Goal: Use online tool/utility: Utilize a website feature to perform a specific function

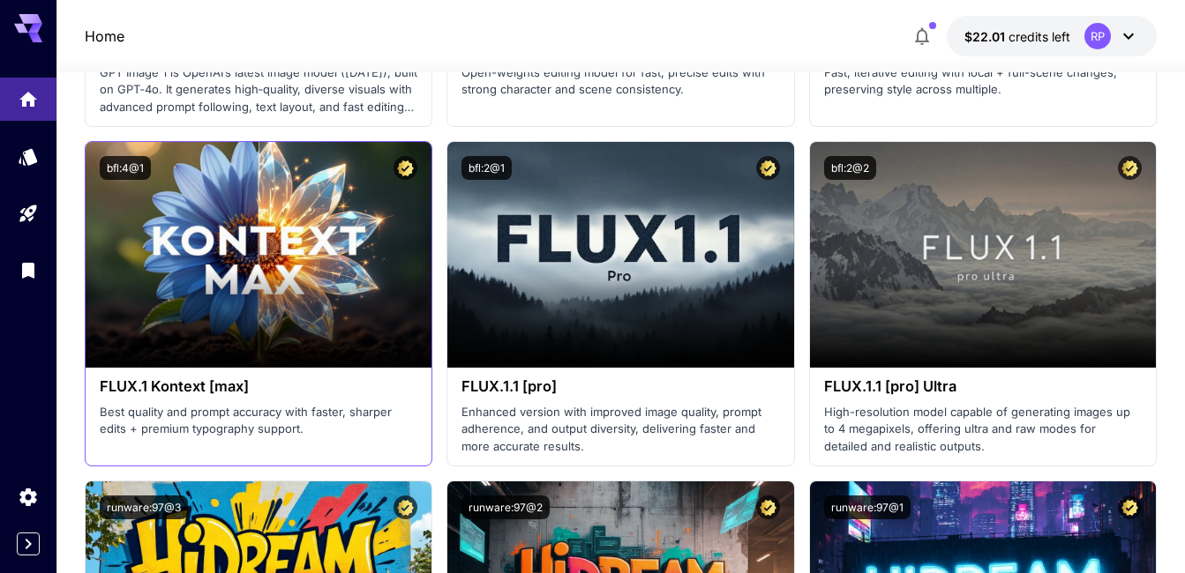
scroll to position [5367, 0]
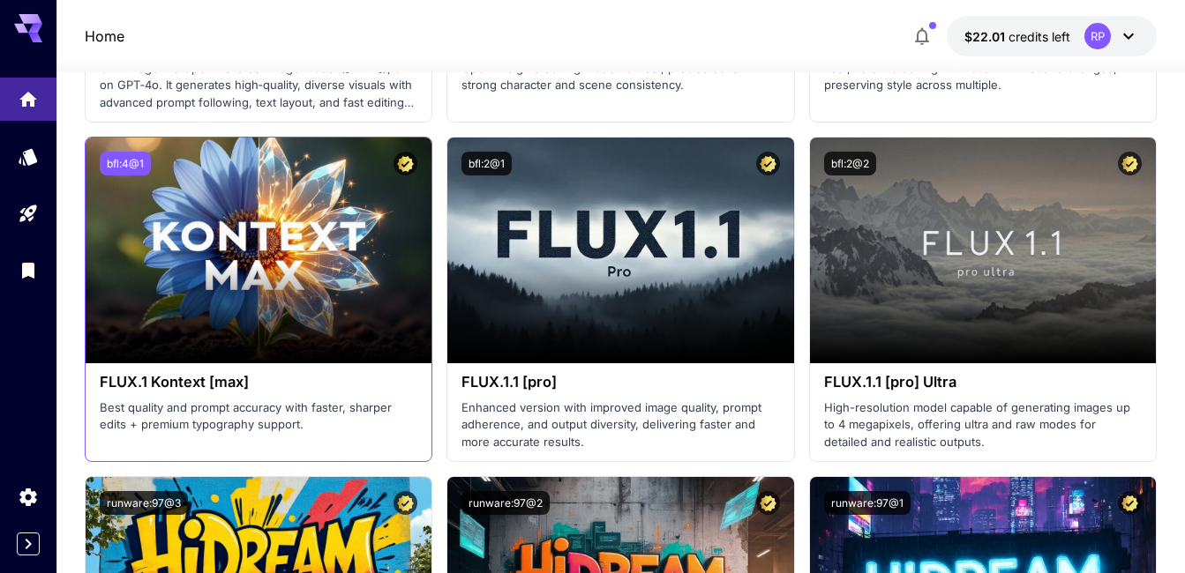
click at [134, 167] on button "bfl:4@1" at bounding box center [125, 164] width 51 height 24
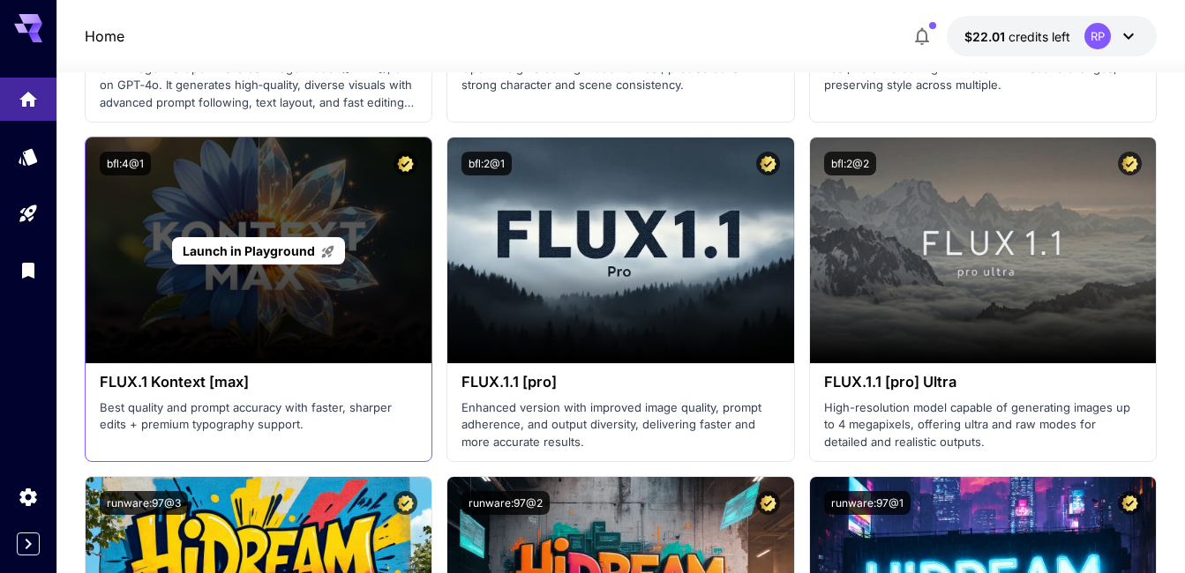
click at [255, 248] on span "Launch in Playground" at bounding box center [249, 250] width 132 height 15
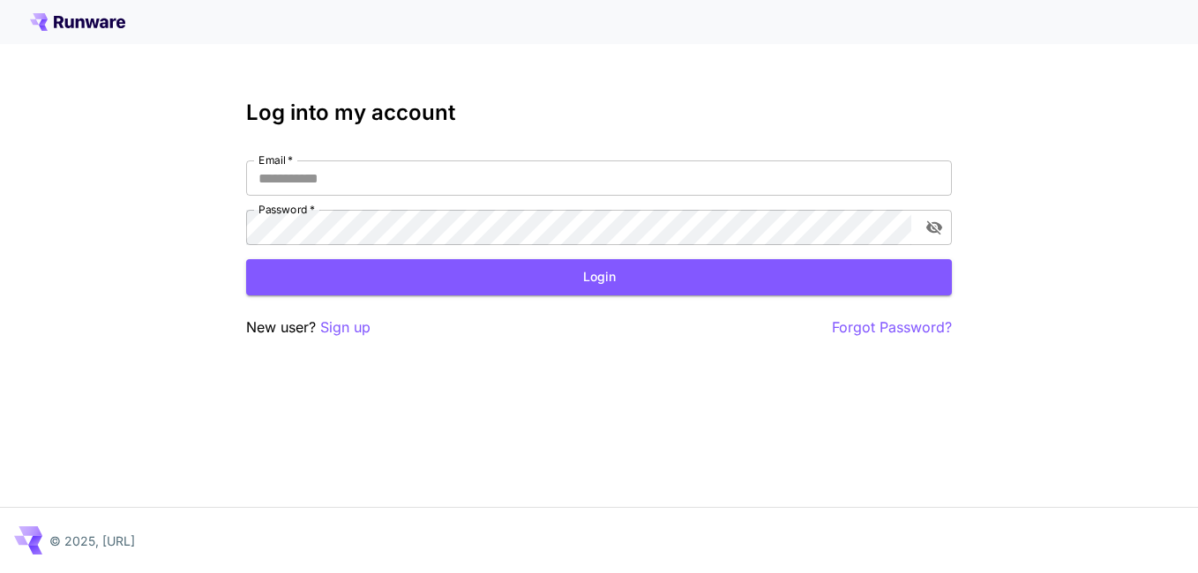
type input "**********"
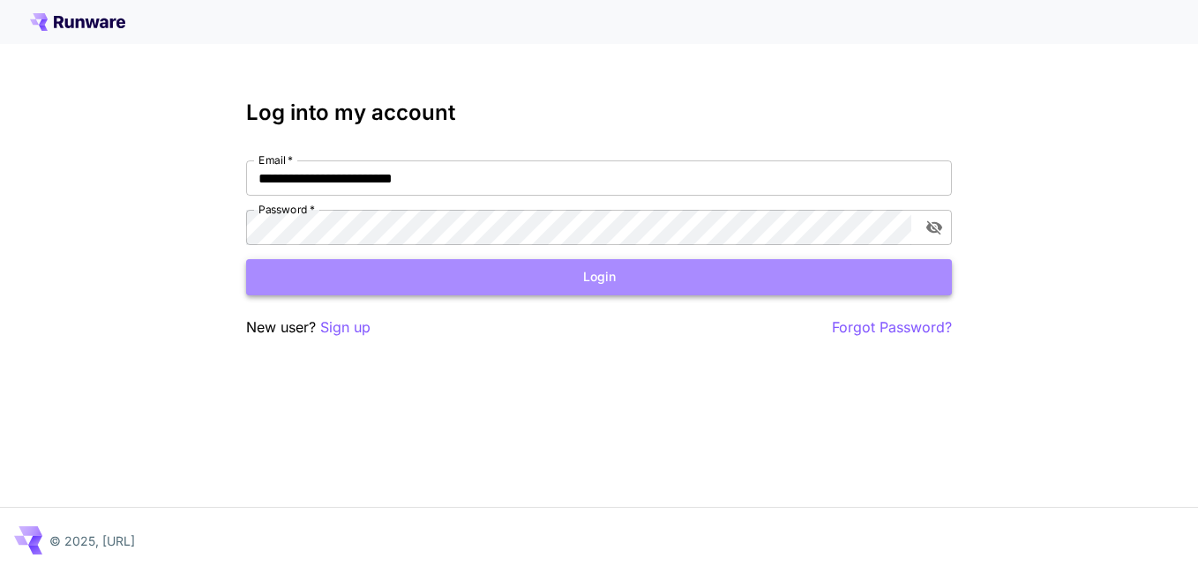
click at [537, 272] on button "Login" at bounding box center [599, 277] width 706 height 36
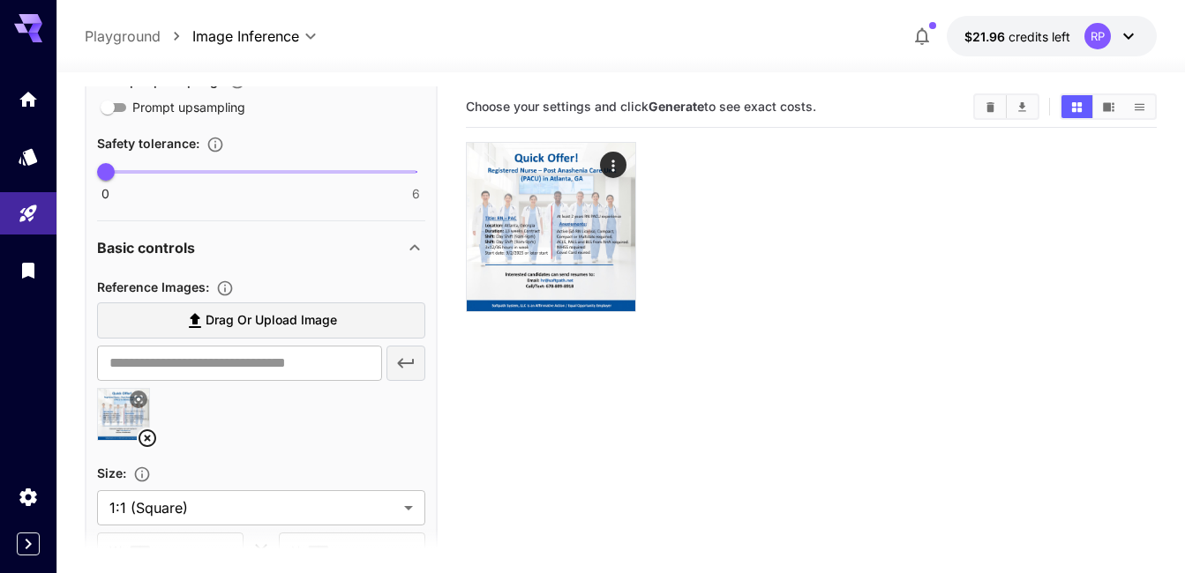
scroll to position [460, 0]
click at [142, 438] on icon at bounding box center [147, 437] width 21 height 21
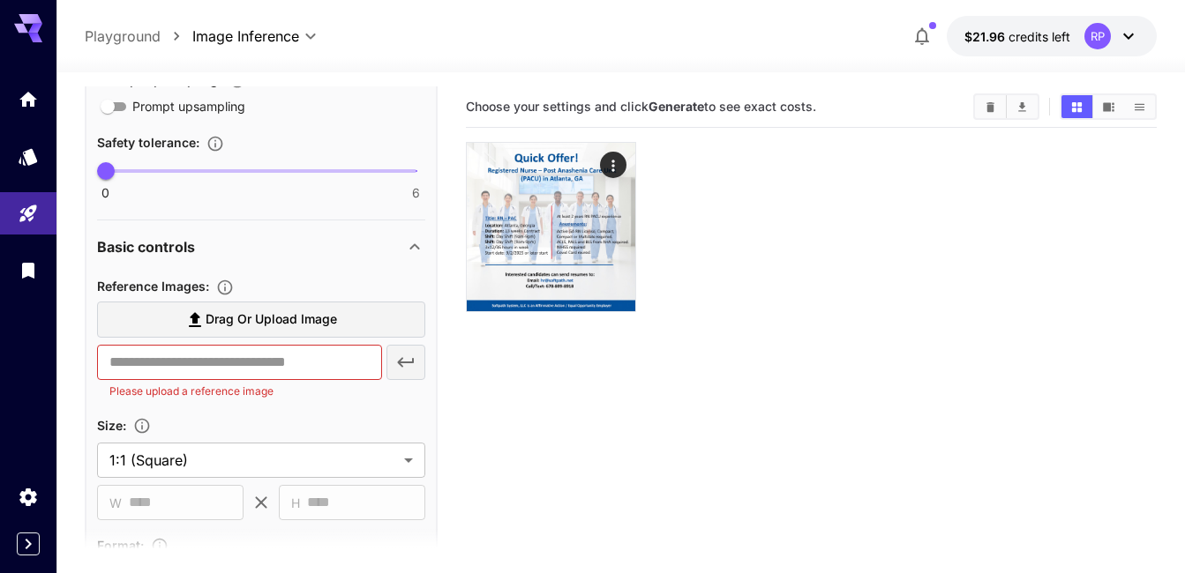
click at [335, 318] on span "Drag or upload image" at bounding box center [271, 320] width 131 height 22
click at [0, 0] on input "Drag or upload image" at bounding box center [0, 0] width 0 height 0
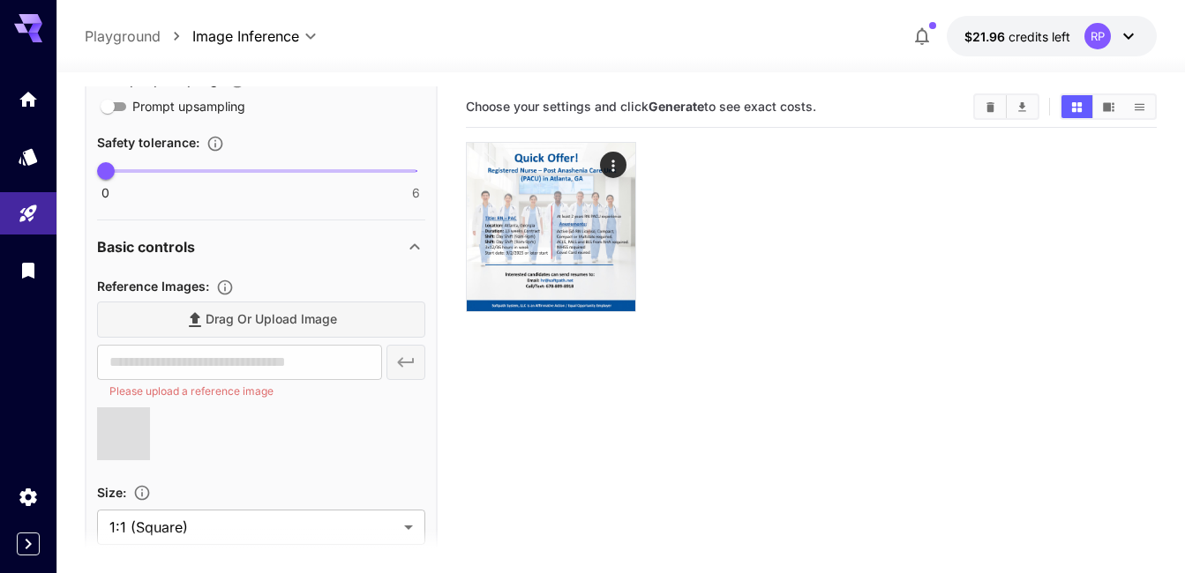
type input "**********"
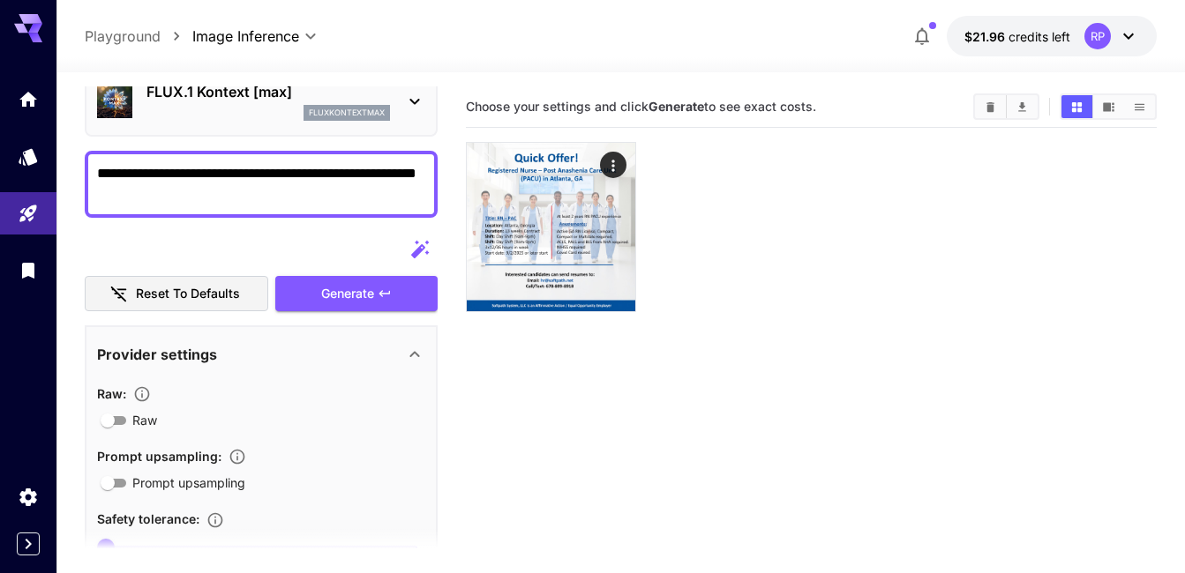
scroll to position [83, 0]
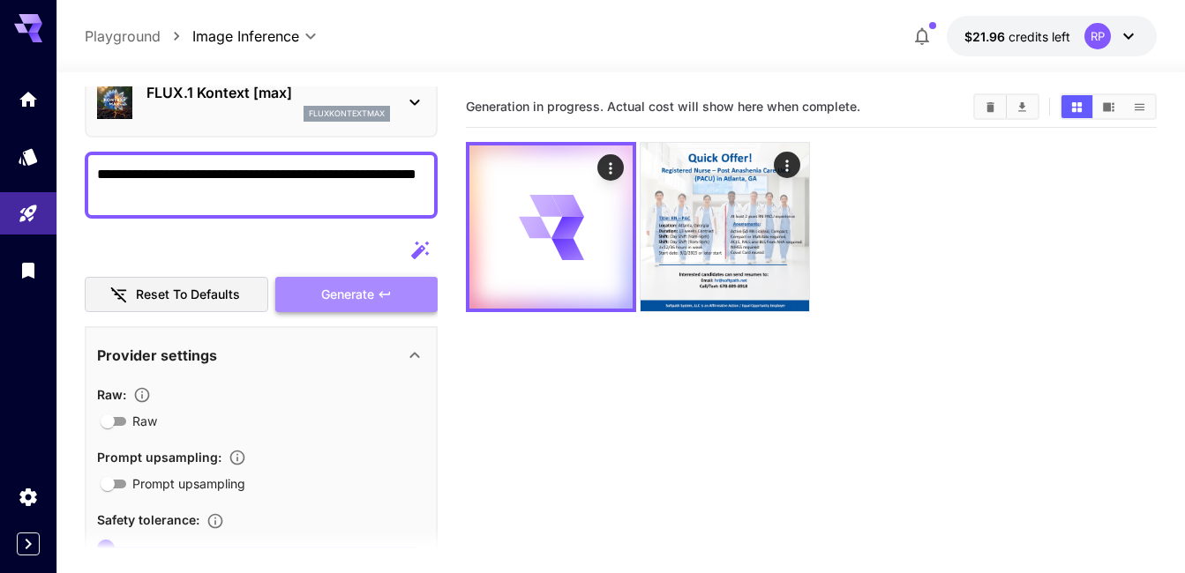
click at [325, 303] on span "Generate" at bounding box center [347, 295] width 53 height 22
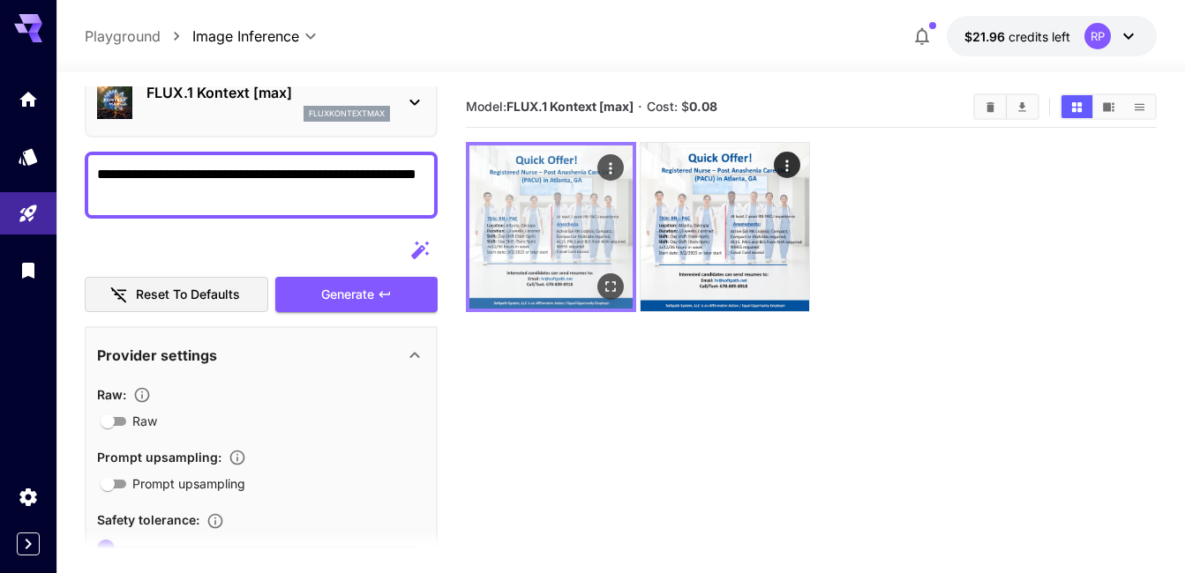
click at [558, 206] on img at bounding box center [550, 227] width 163 height 163
click at [557, 222] on img at bounding box center [550, 227] width 163 height 163
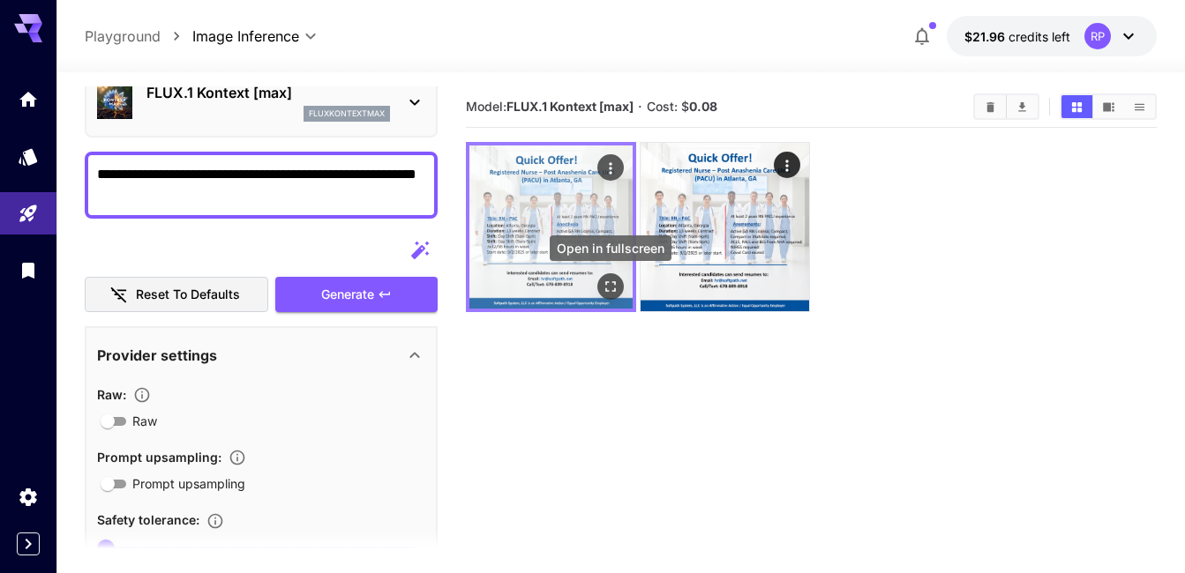
click at [609, 288] on icon "Open in fullscreen" at bounding box center [611, 287] width 18 height 18
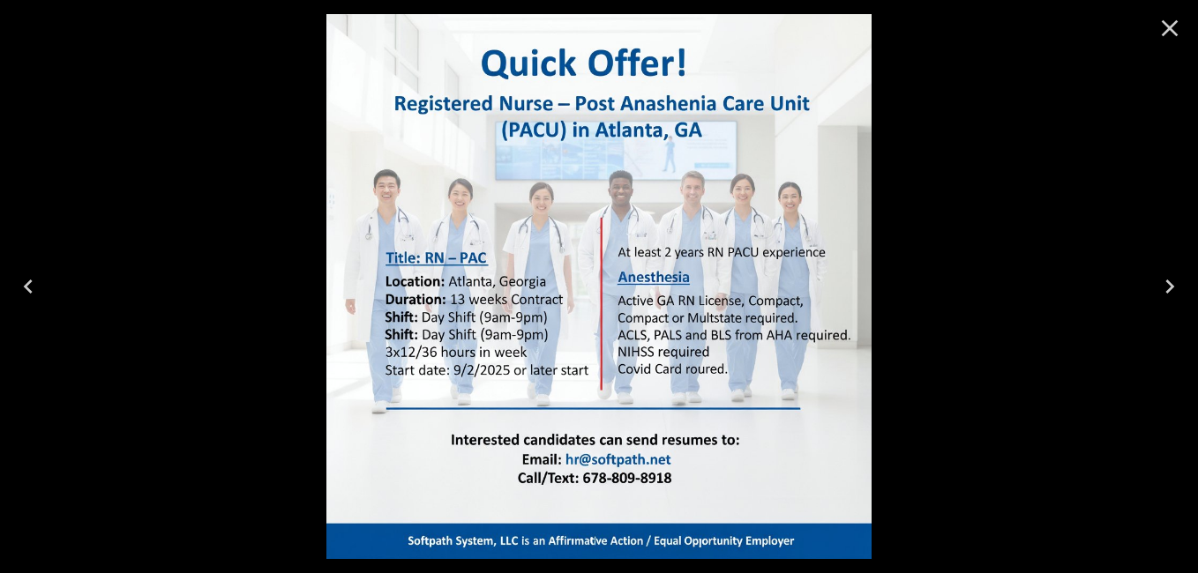
click at [1170, 23] on icon "Close" at bounding box center [1170, 28] width 28 height 28
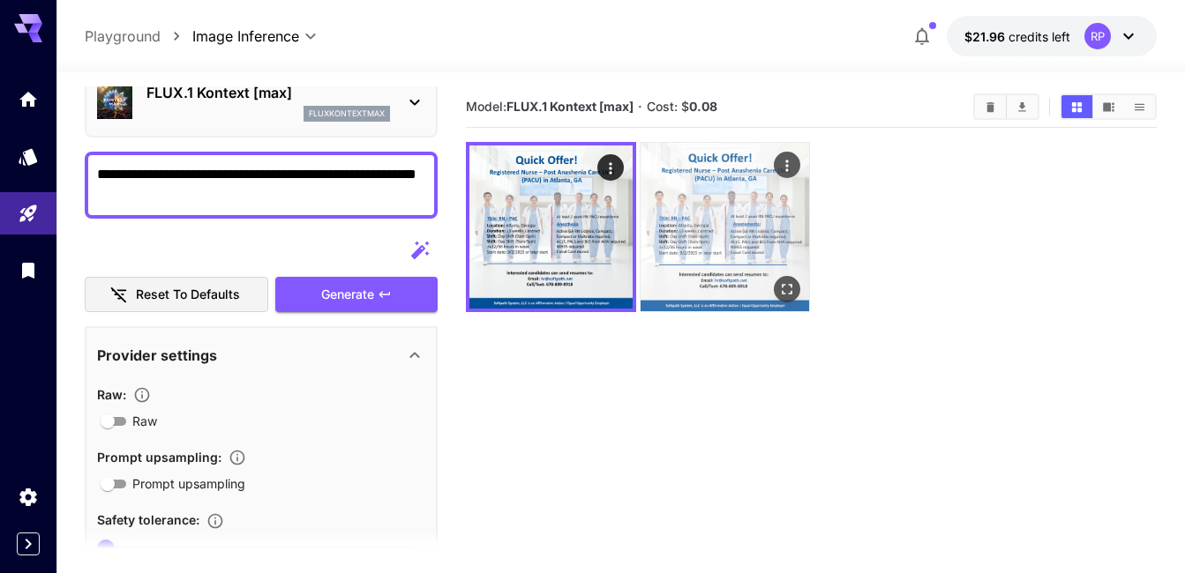
click at [699, 248] on img at bounding box center [724, 227] width 168 height 168
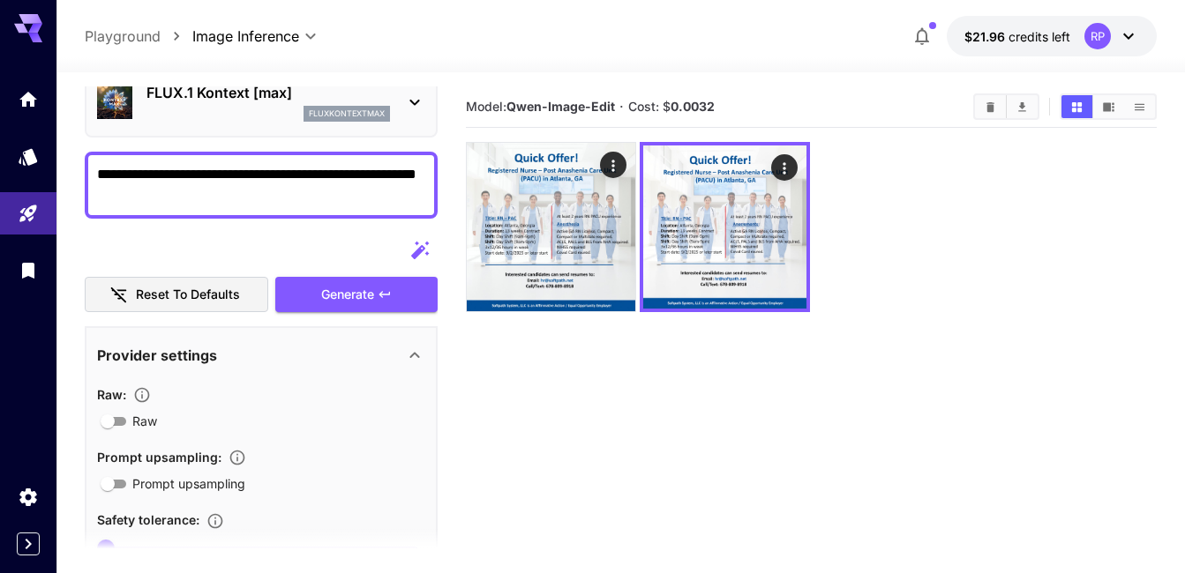
click at [1014, 242] on div at bounding box center [811, 227] width 691 height 170
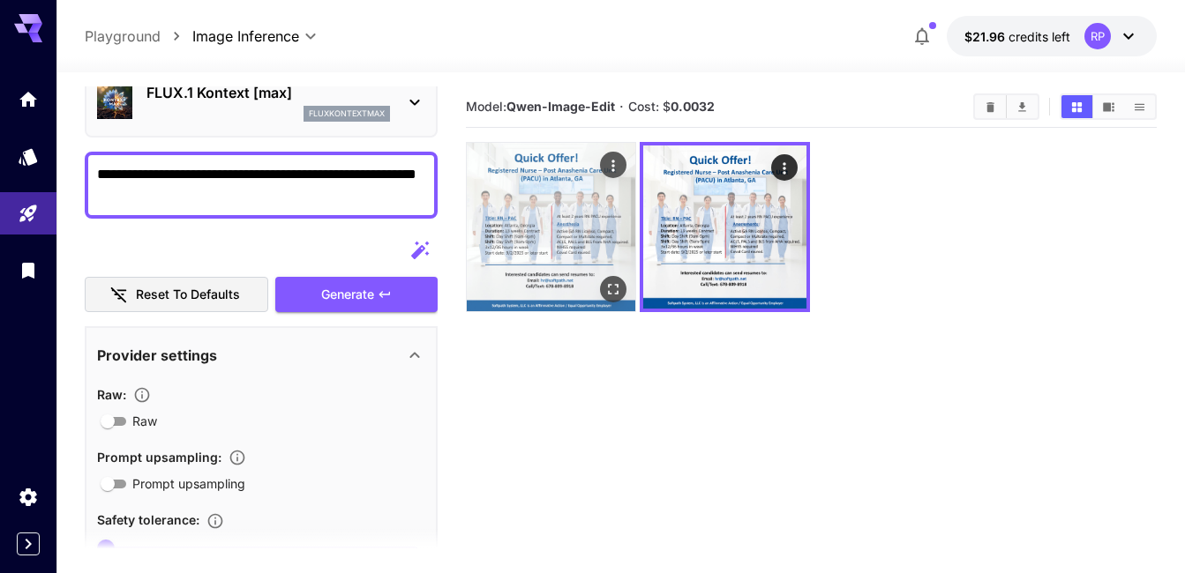
click at [584, 231] on img at bounding box center [551, 227] width 168 height 168
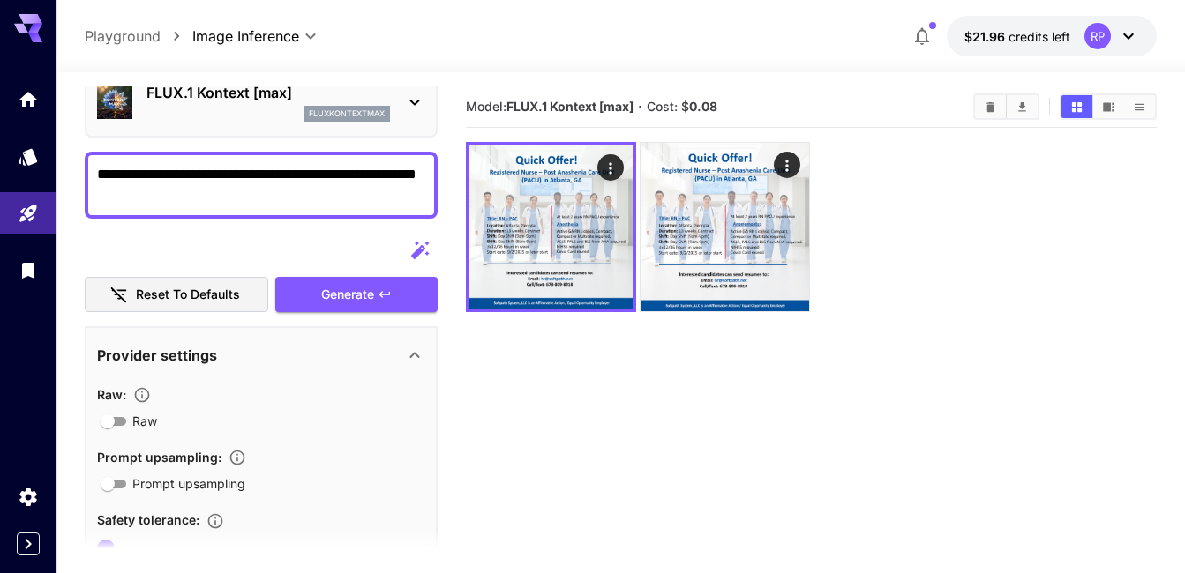
click at [649, 415] on section "Model: FLUX.1 Kontext [max] · Cost: $ 0.08" at bounding box center [811, 372] width 691 height 573
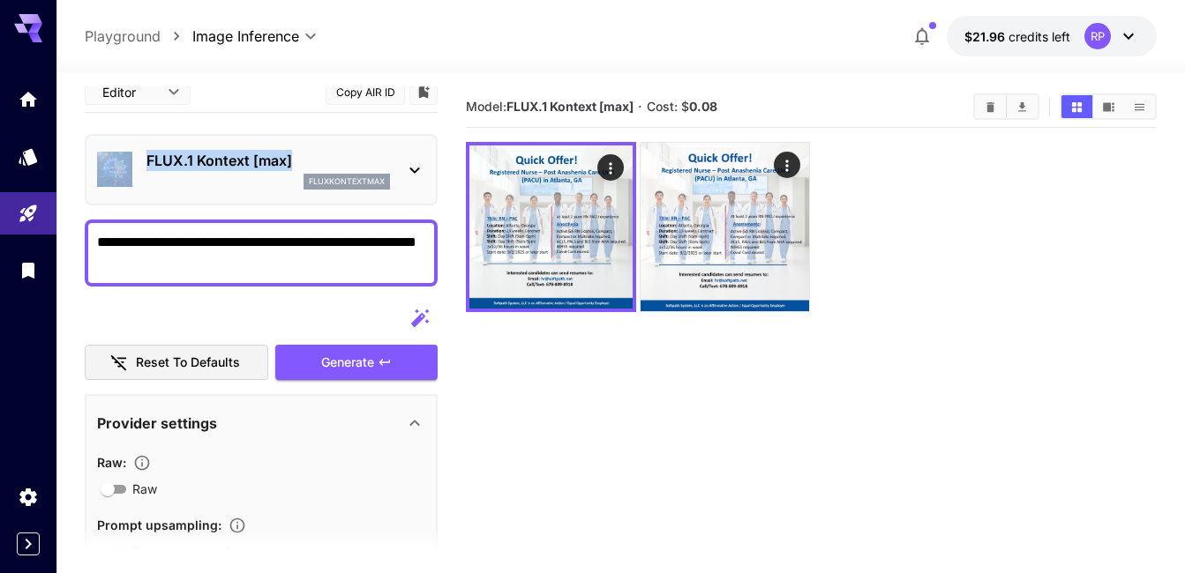
scroll to position [0, 0]
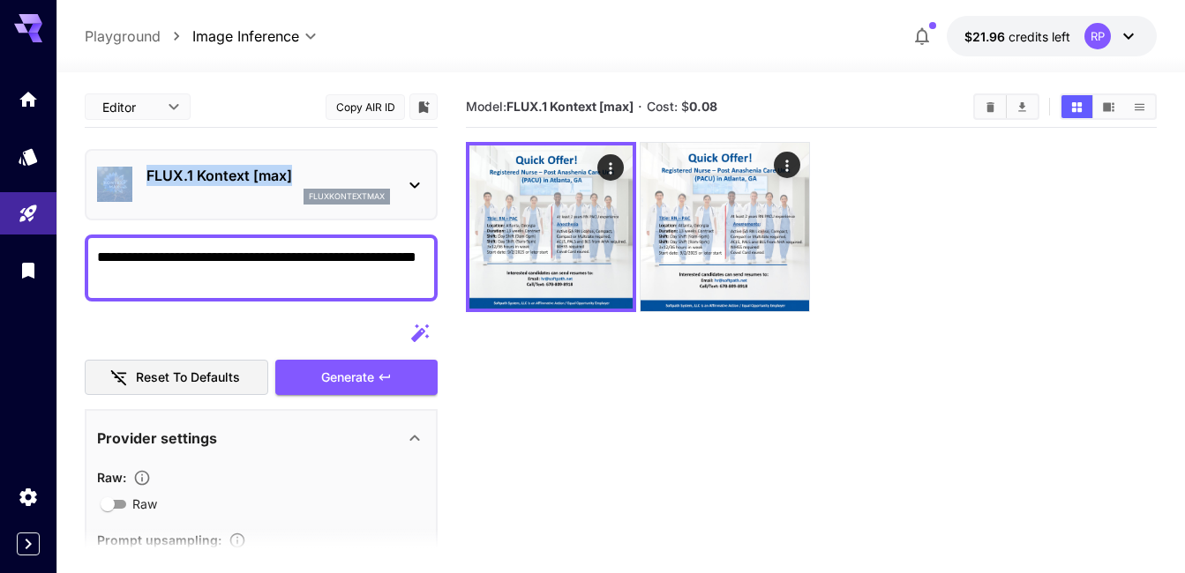
drag, startPoint x: 296, startPoint y: 94, endPoint x: 235, endPoint y: 94, distance: 60.9
copy div "Editor ​ Copy AIR ID FLUX.1 Kontext [max]"
click at [874, 285] on div at bounding box center [811, 227] width 691 height 170
click at [374, 109] on button "Copy AIR ID" at bounding box center [364, 107] width 79 height 26
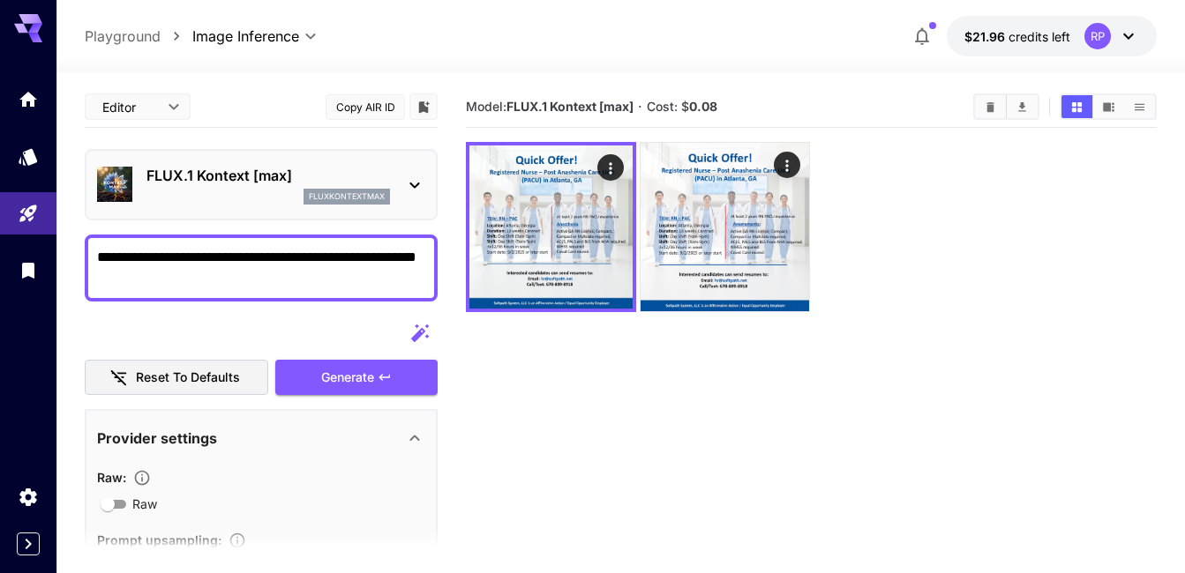
click at [1003, 222] on div at bounding box center [811, 227] width 691 height 170
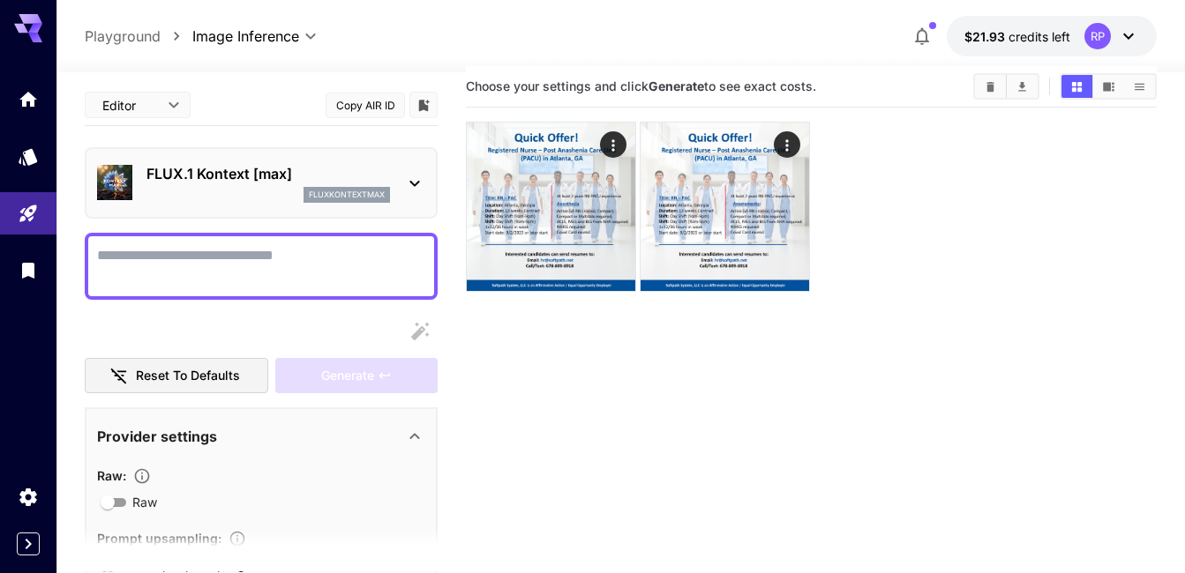
scroll to position [10, 0]
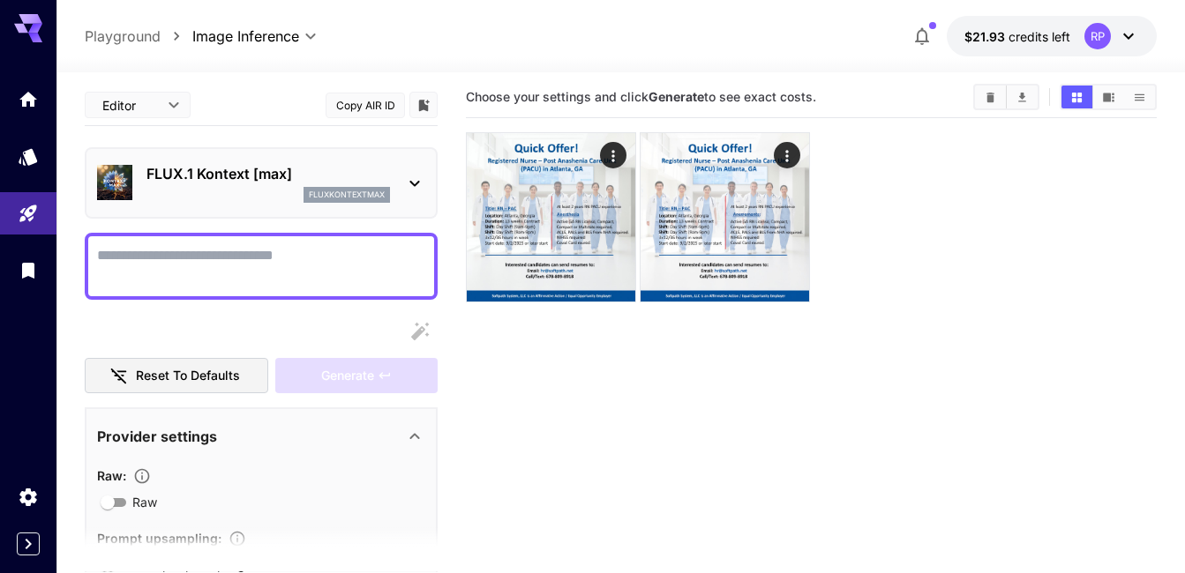
click at [886, 237] on div at bounding box center [811, 217] width 691 height 170
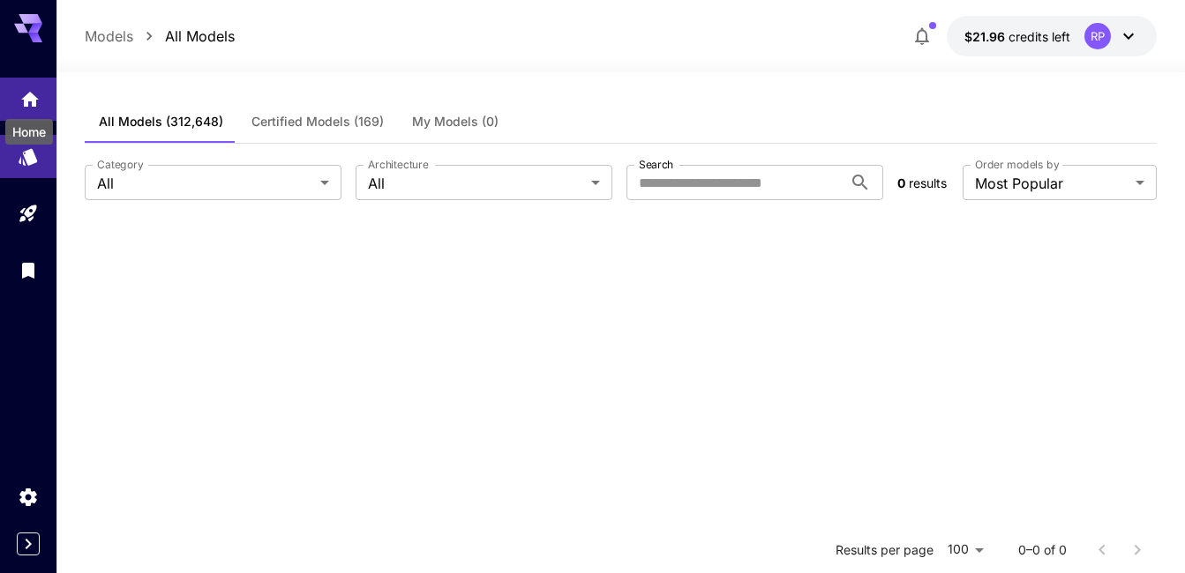
click at [28, 103] on icon "Home" at bounding box center [29, 94] width 21 height 21
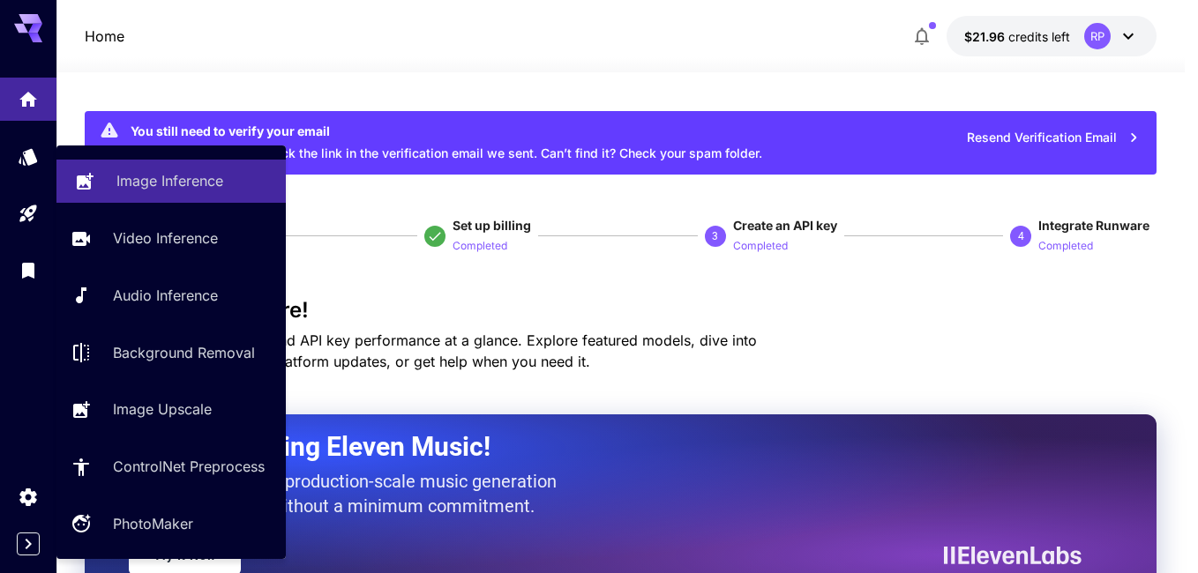
click at [235, 176] on div "Image Inference" at bounding box center [193, 180] width 155 height 21
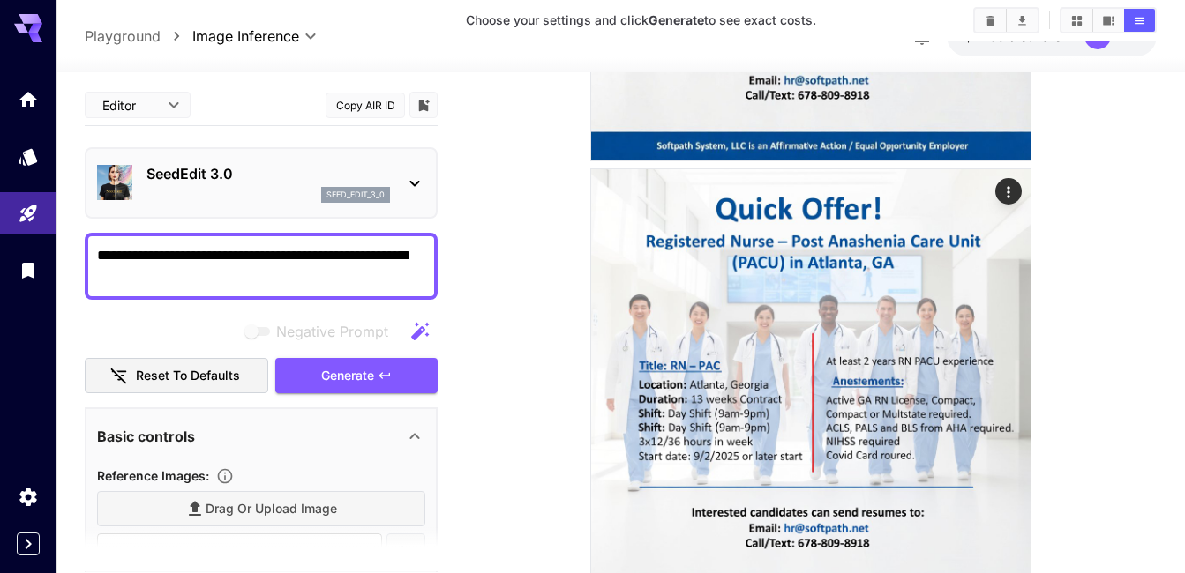
scroll to position [421, 0]
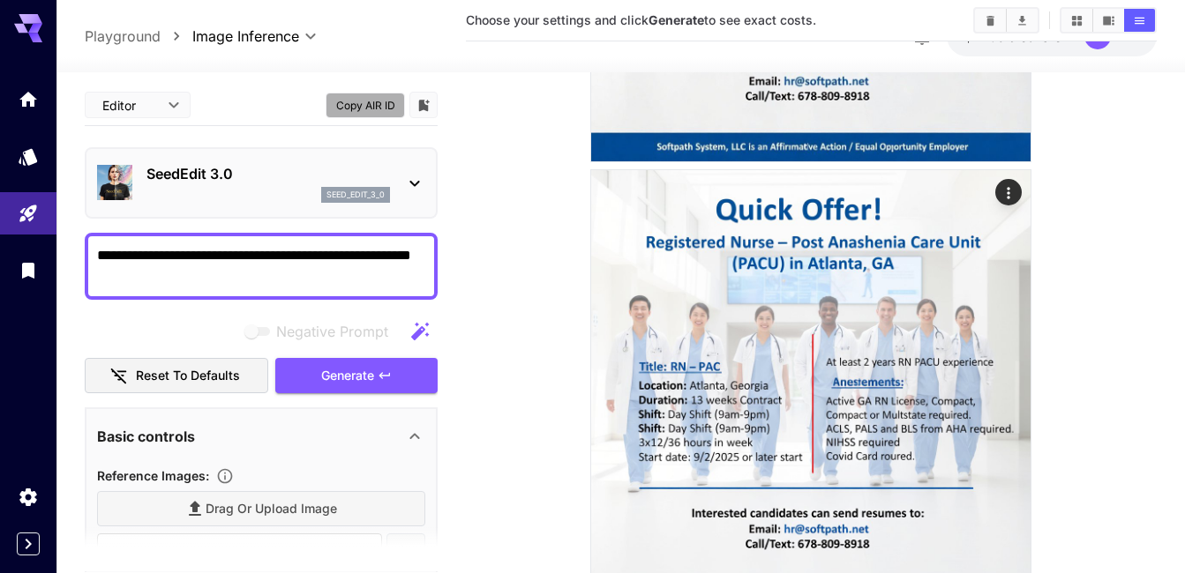
click at [366, 108] on button "Copy AIR ID" at bounding box center [364, 106] width 79 height 26
drag, startPoint x: 251, startPoint y: 169, endPoint x: 146, endPoint y: 168, distance: 105.0
click at [146, 168] on p "SeedEdit 3.0" at bounding box center [267, 173] width 243 height 21
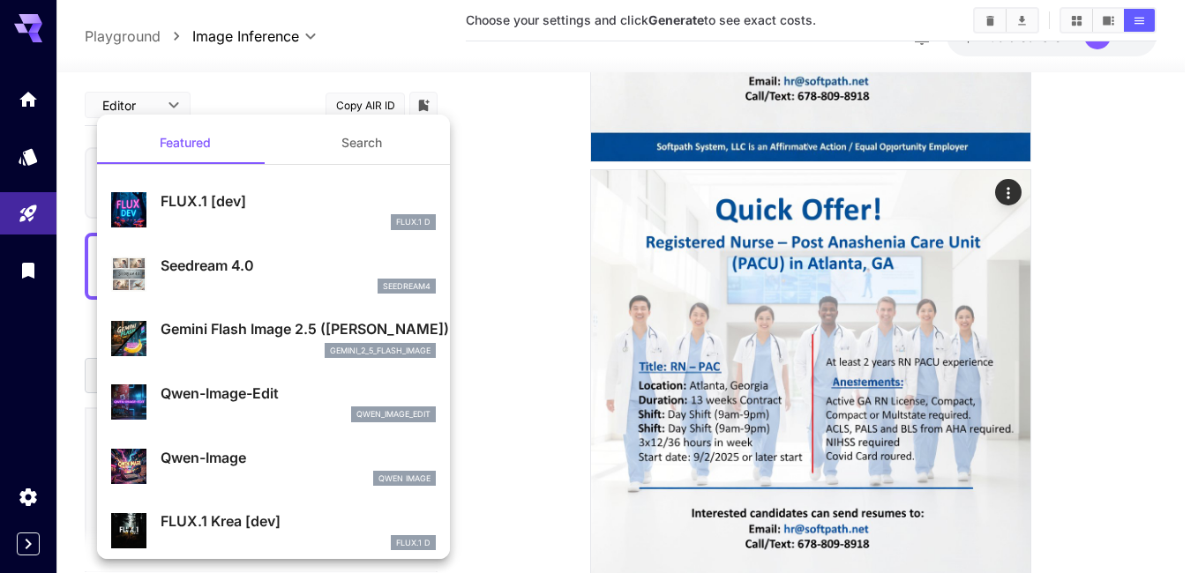
copy p "SeedEdit 3.0"
click at [1111, 180] on div at bounding box center [599, 286] width 1198 height 573
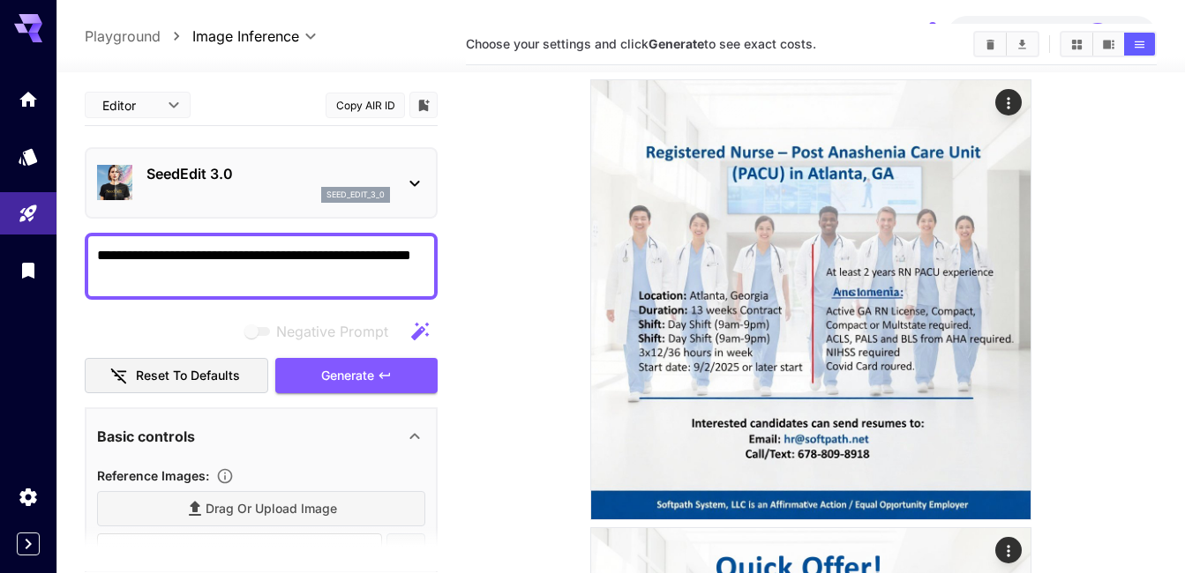
scroll to position [0, 0]
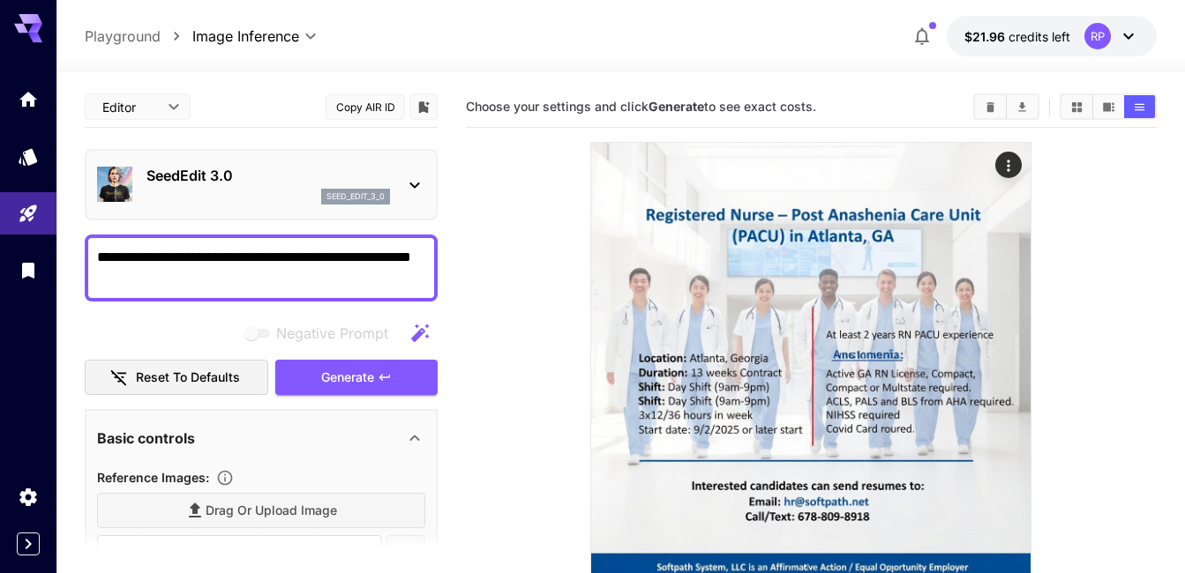
click at [418, 183] on icon at bounding box center [414, 186] width 10 height 6
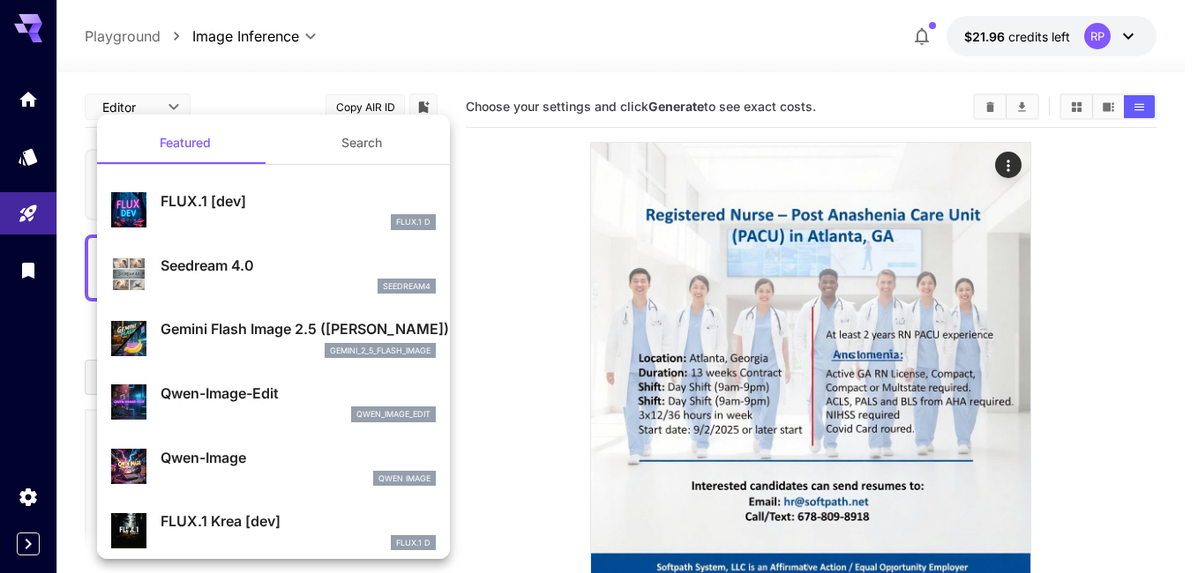
click at [521, 196] on div at bounding box center [599, 286] width 1198 height 573
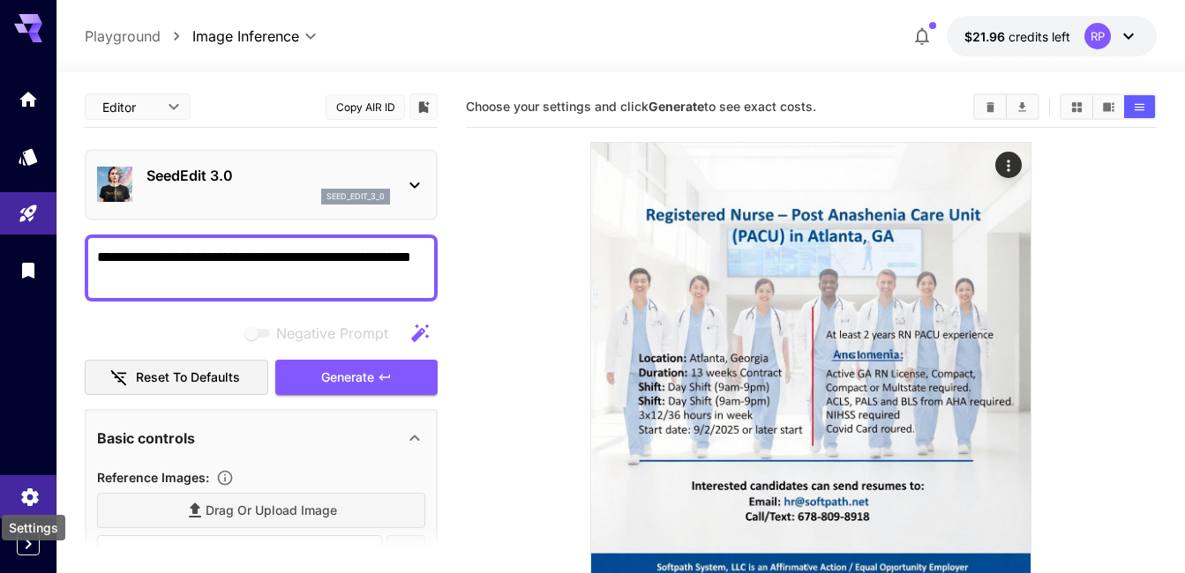
click at [35, 498] on icon "Settings" at bounding box center [29, 494] width 17 height 18
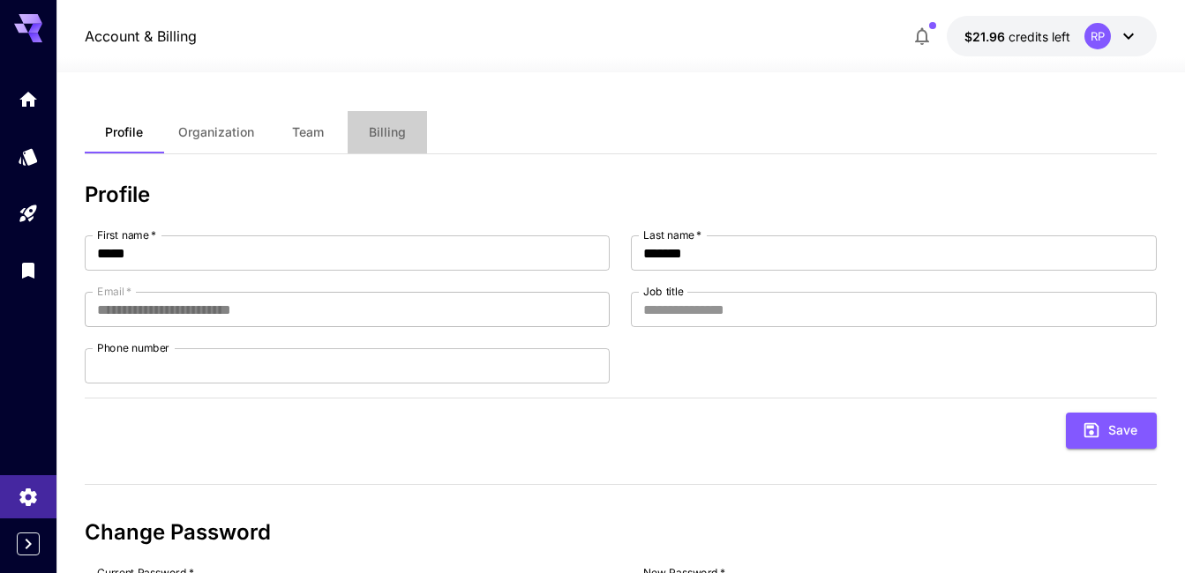
click at [390, 133] on span "Billing" at bounding box center [387, 132] width 37 height 16
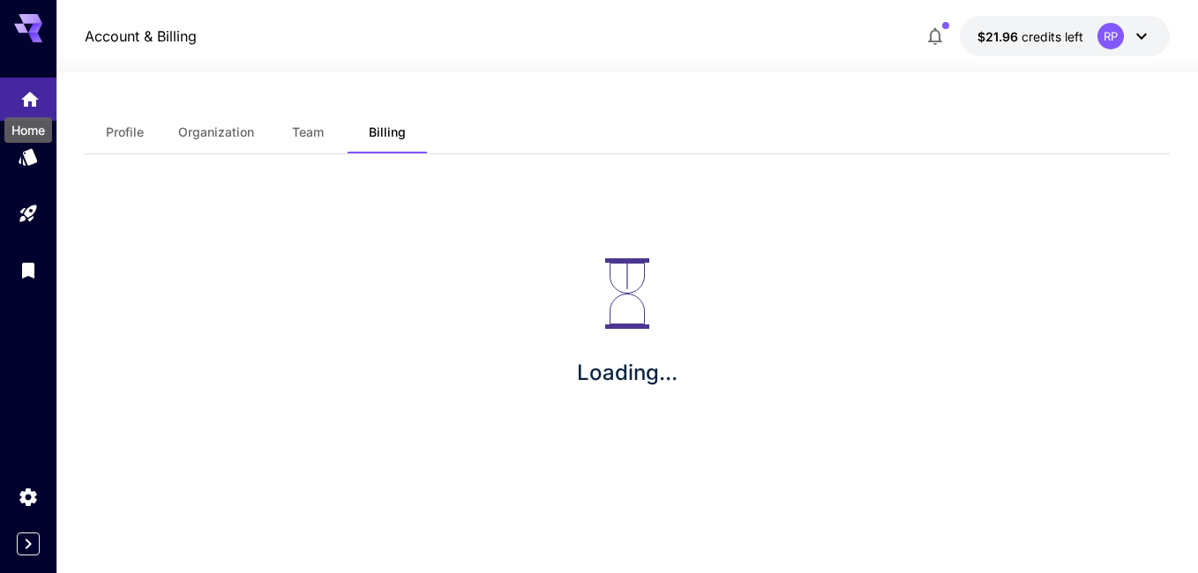
click at [28, 102] on icon "Home" at bounding box center [29, 94] width 21 height 21
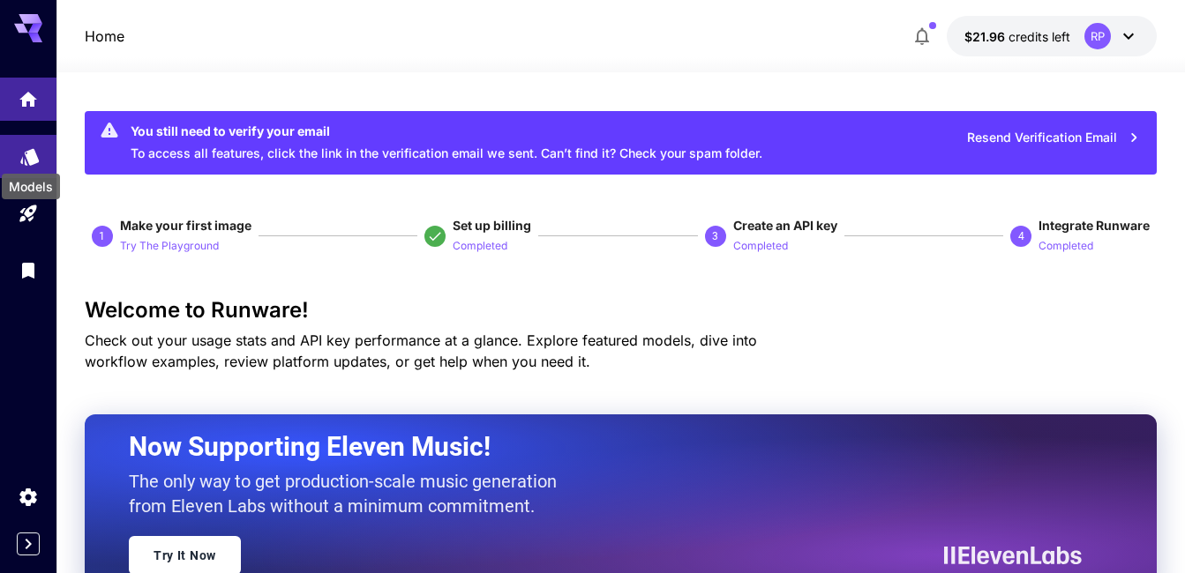
click at [34, 161] on icon "Models" at bounding box center [29, 151] width 21 height 21
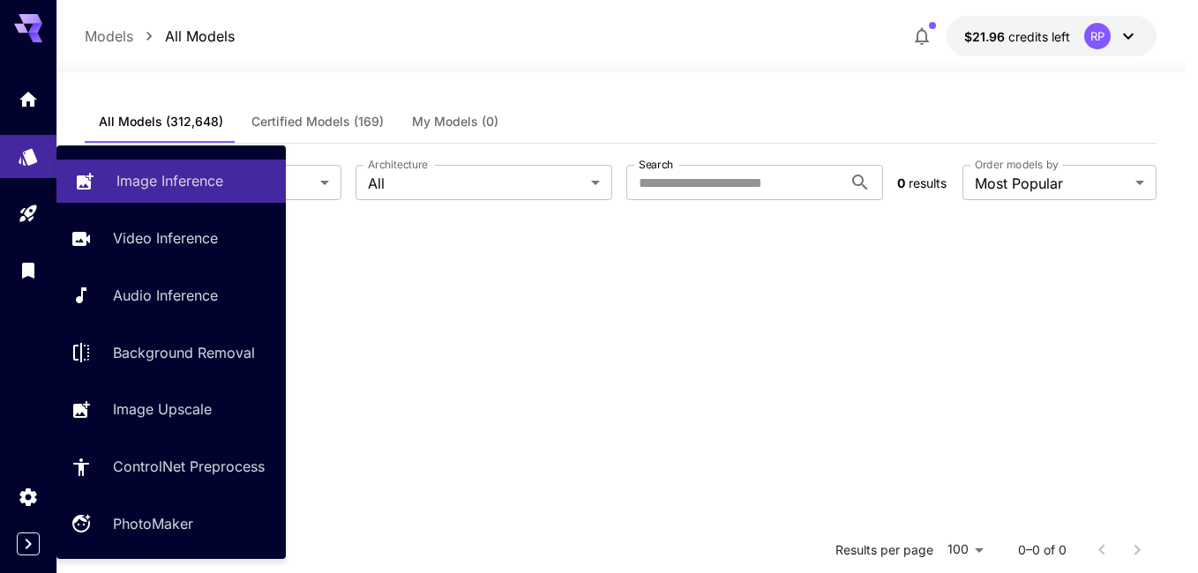
click at [183, 185] on p "Image Inference" at bounding box center [169, 180] width 107 height 21
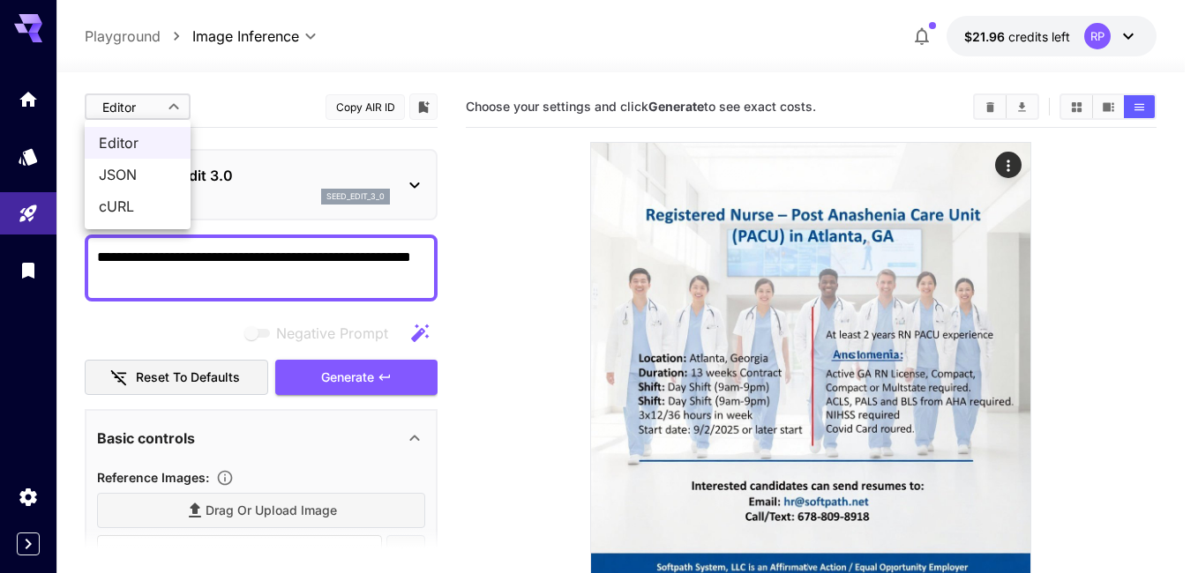
click at [175, 105] on body "**********" at bounding box center [599, 542] width 1198 height 1084
click at [134, 174] on span "JSON" at bounding box center [138, 174] width 78 height 21
type input "****"
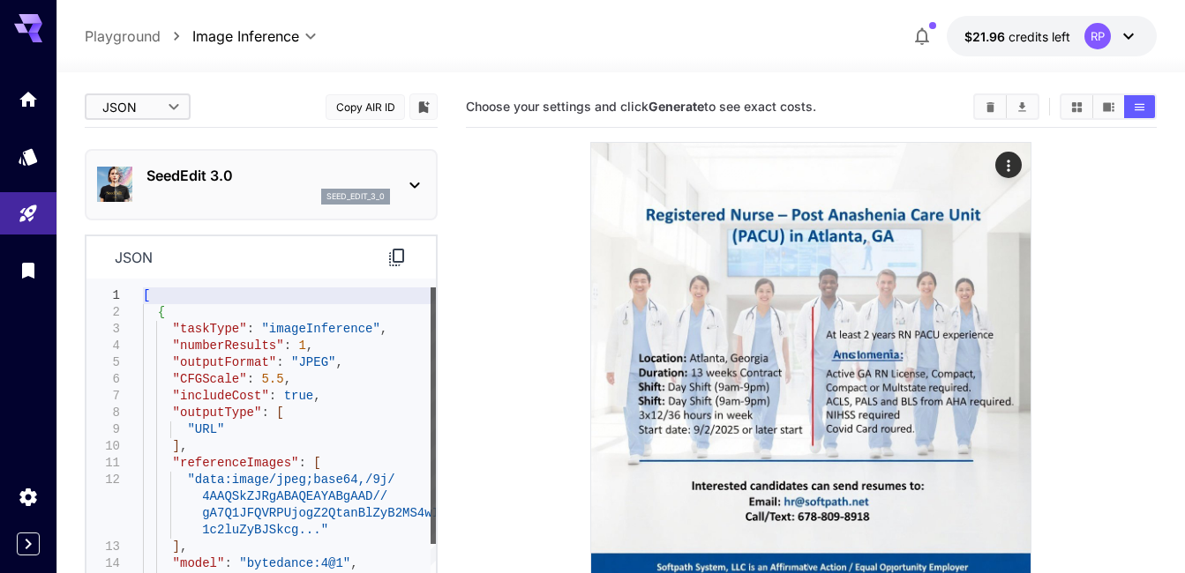
click at [430, 398] on div at bounding box center [432, 416] width 5 height 257
click at [435, 378] on div at bounding box center [432, 416] width 5 height 257
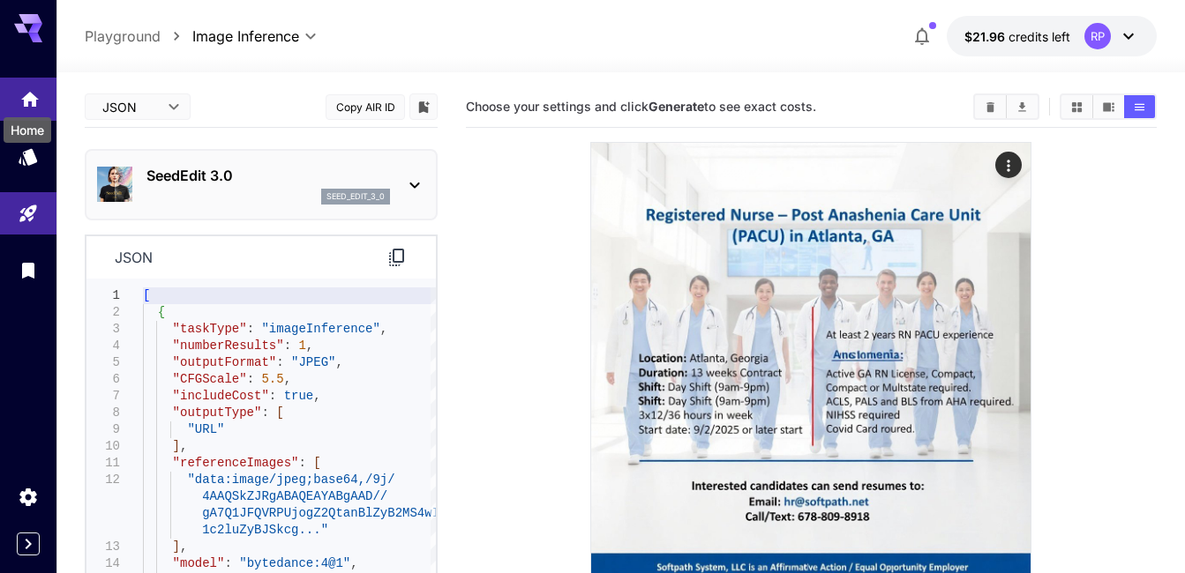
click at [29, 96] on icon "Home" at bounding box center [30, 94] width 18 height 15
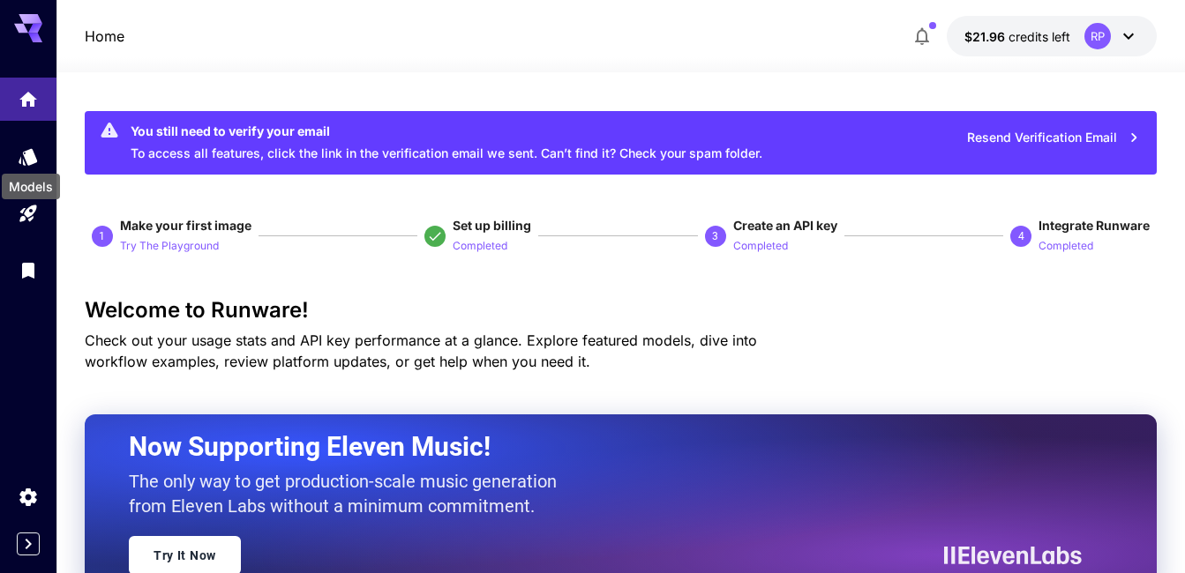
click at [23, 162] on div "Models" at bounding box center [31, 181] width 62 height 40
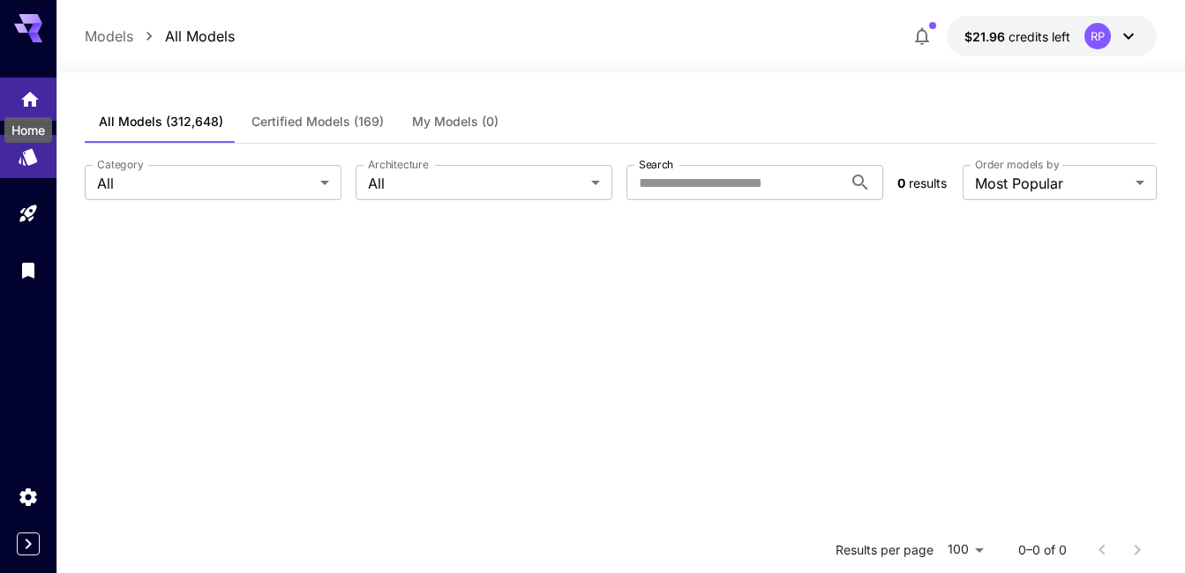
click at [28, 101] on icon "Home" at bounding box center [30, 94] width 18 height 15
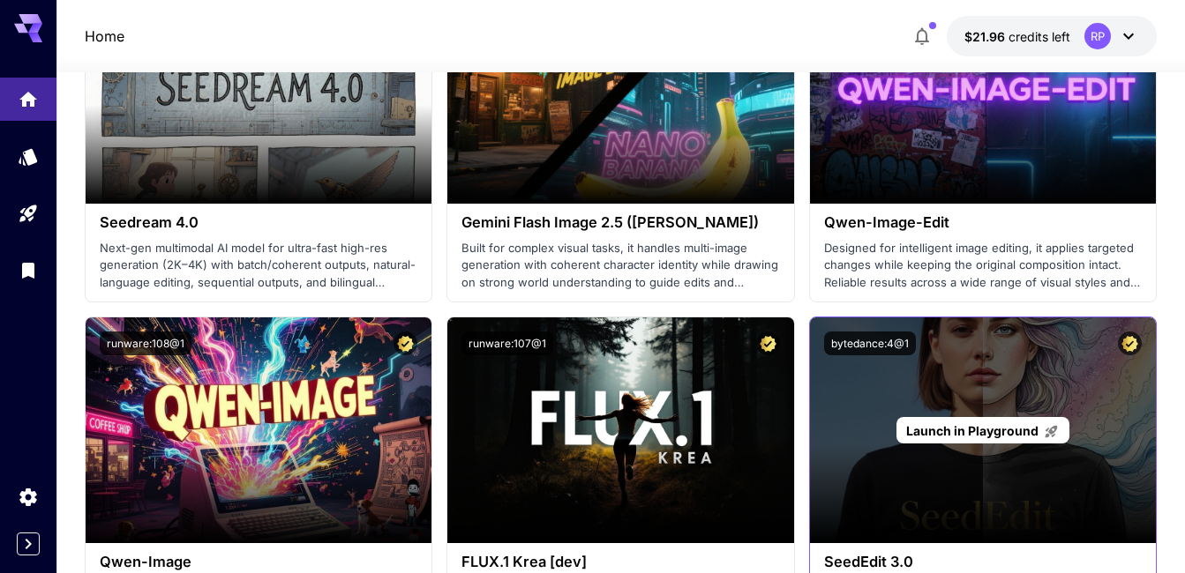
scroll to position [3482, 0]
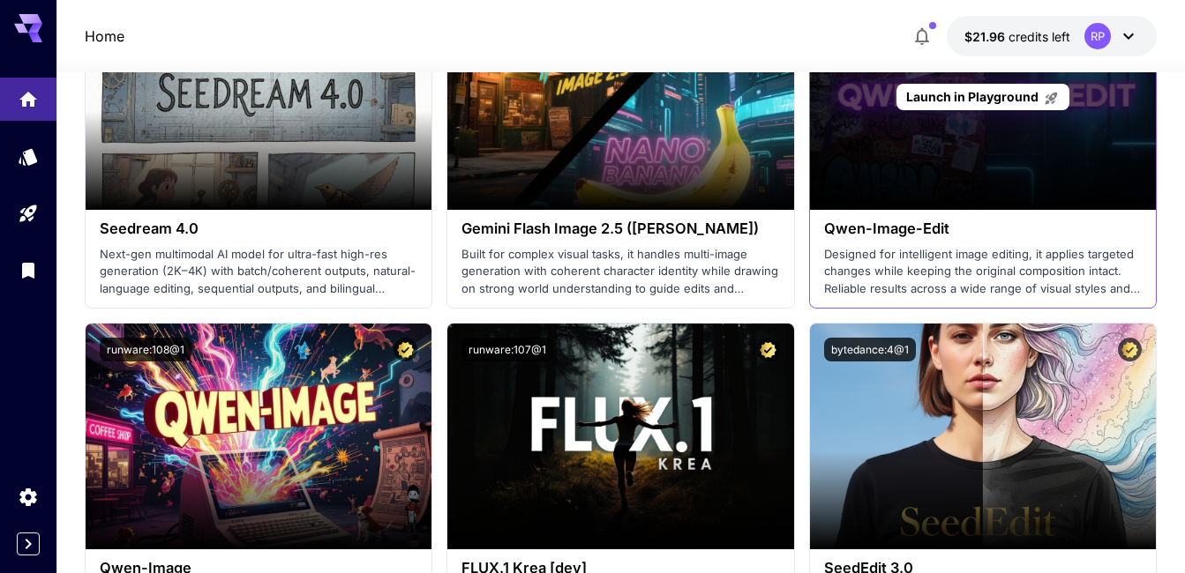
click at [953, 96] on span "Launch in Playground" at bounding box center [972, 96] width 132 height 15
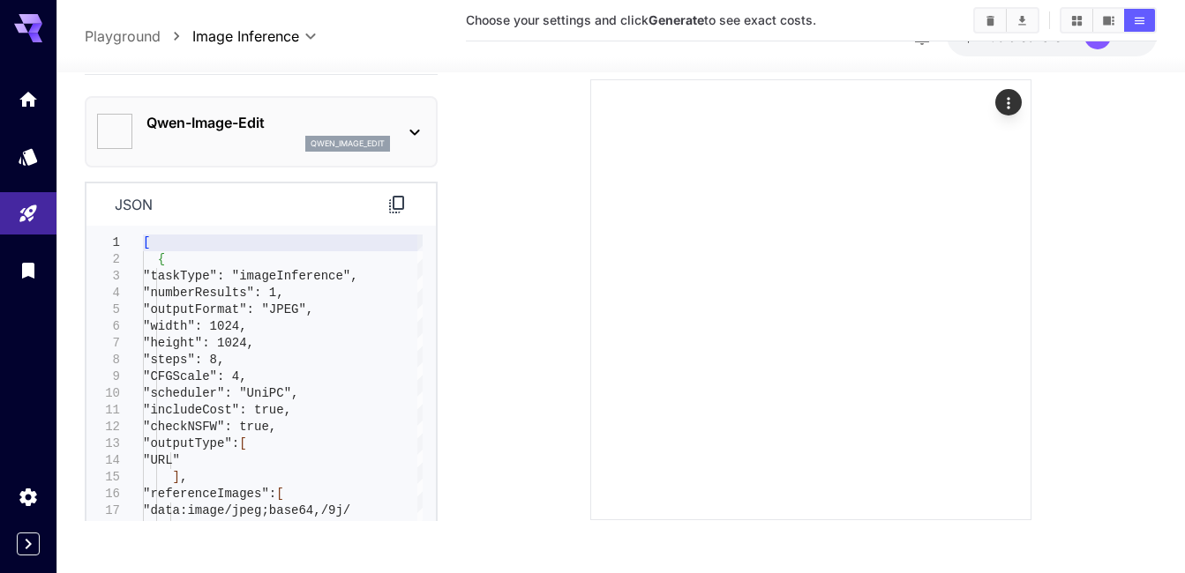
type input "*****"
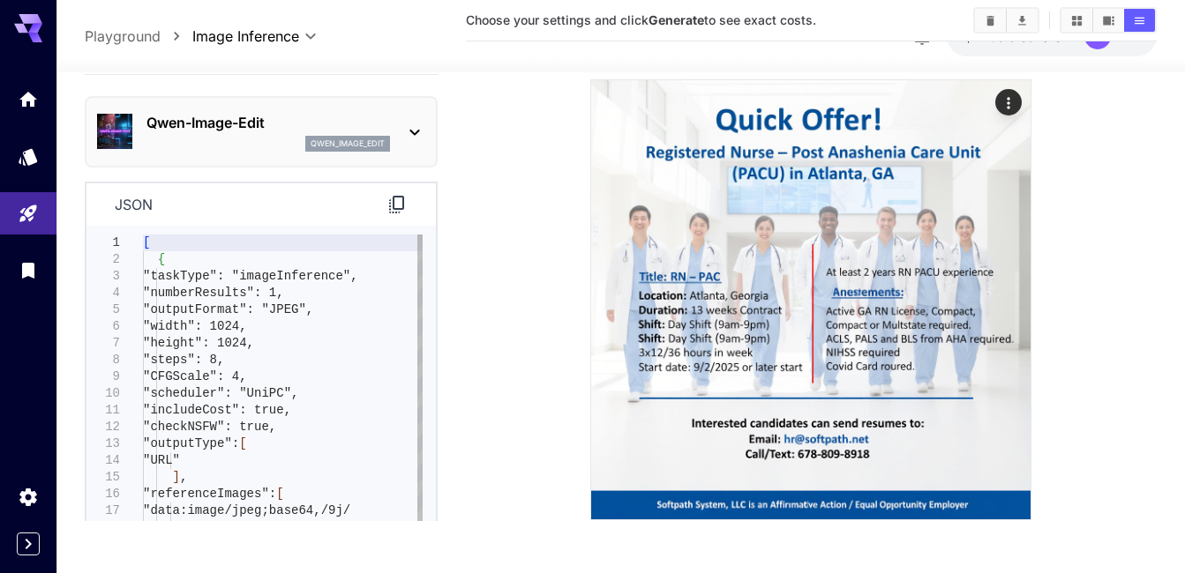
scroll to position [511, 0]
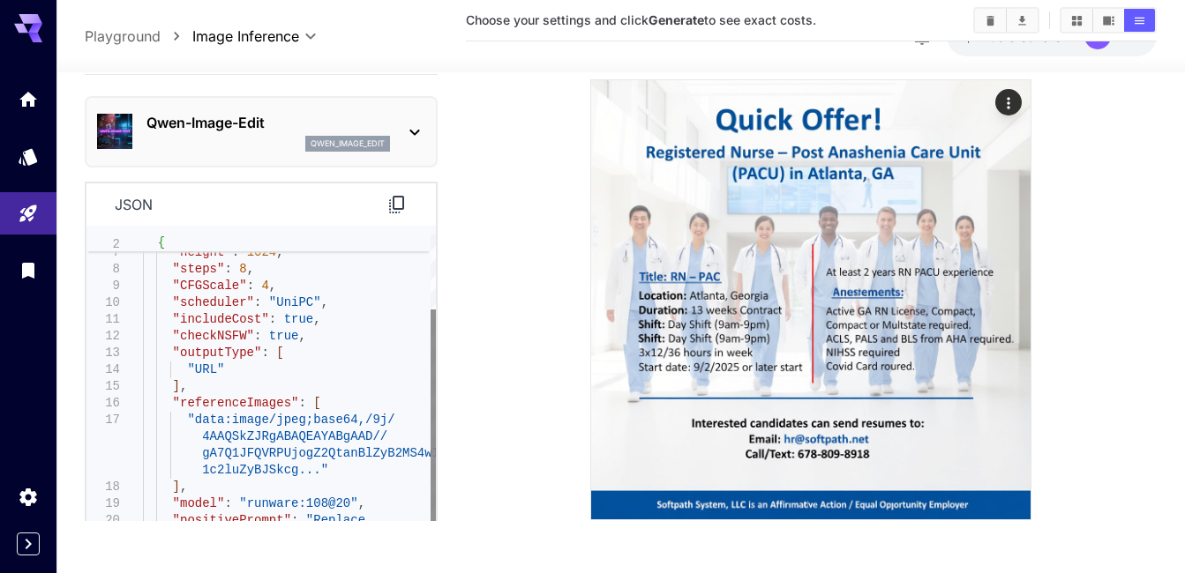
drag, startPoint x: 436, startPoint y: 455, endPoint x: 435, endPoint y: 498, distance: 42.4
click at [435, 498] on div "json 6 7 8 9 10 11 12 13 14 15 16 17 18 19 20 21 22 23 "width" : 1024 , "height…" at bounding box center [261, 419] width 353 height 476
click at [393, 198] on icon at bounding box center [396, 205] width 15 height 18
click at [133, 32] on p "Playground" at bounding box center [123, 36] width 76 height 21
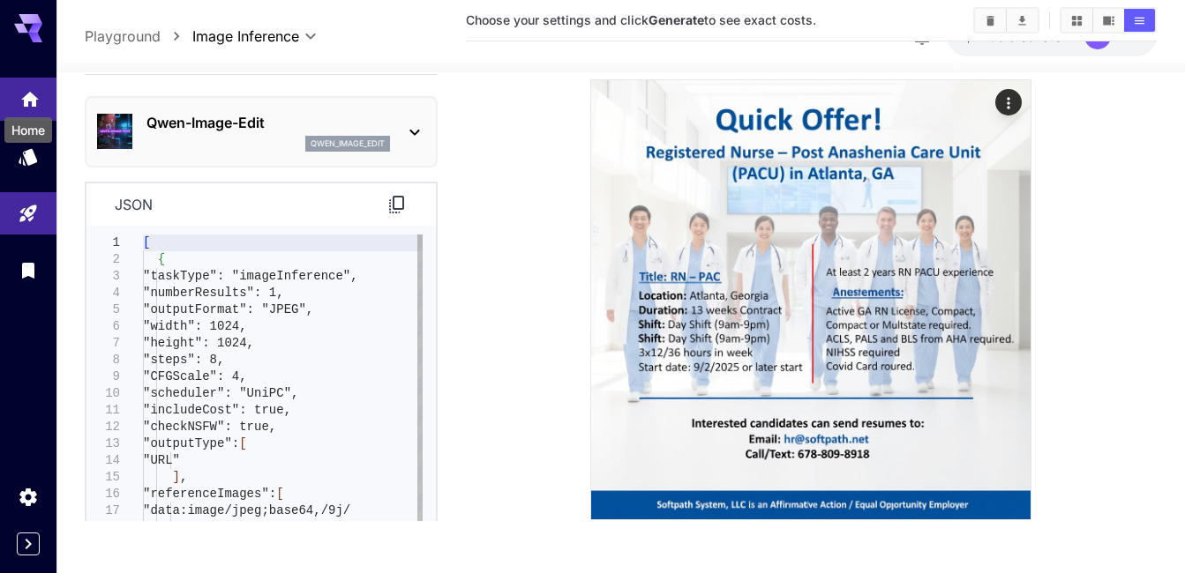
click at [30, 101] on icon "Home" at bounding box center [29, 96] width 21 height 21
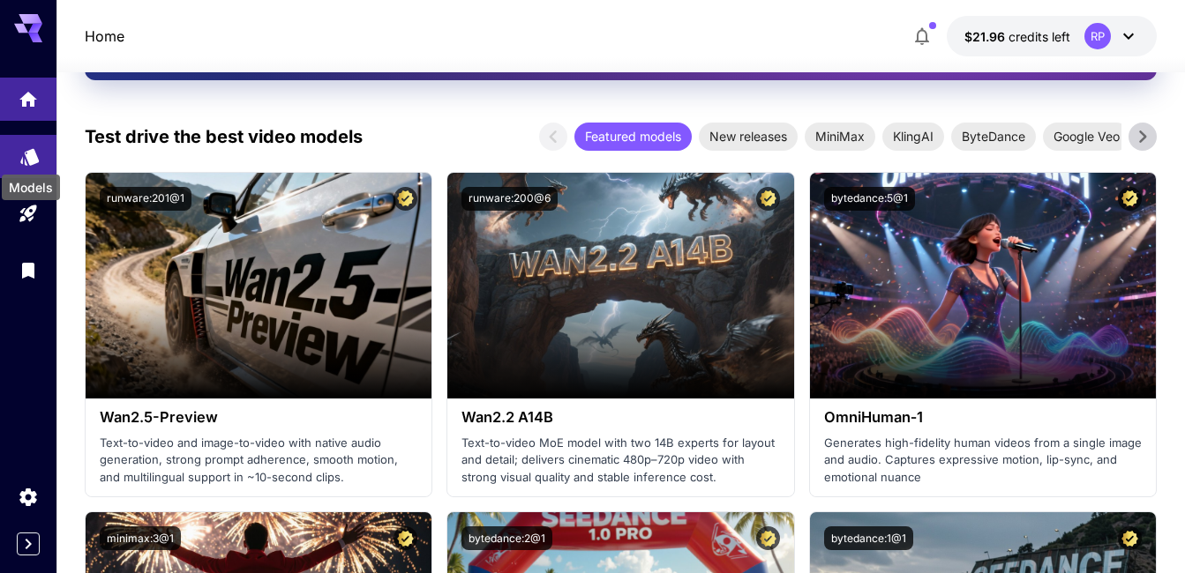
click at [33, 155] on icon "Models" at bounding box center [29, 153] width 19 height 17
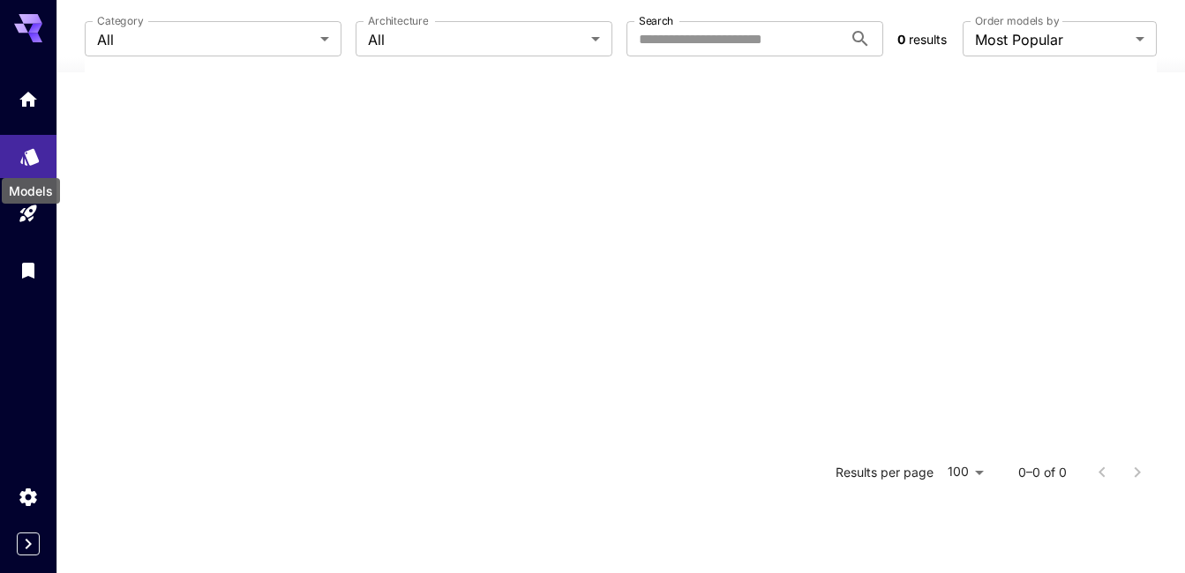
scroll to position [345, 0]
click at [657, 42] on input "Search" at bounding box center [734, 38] width 216 height 35
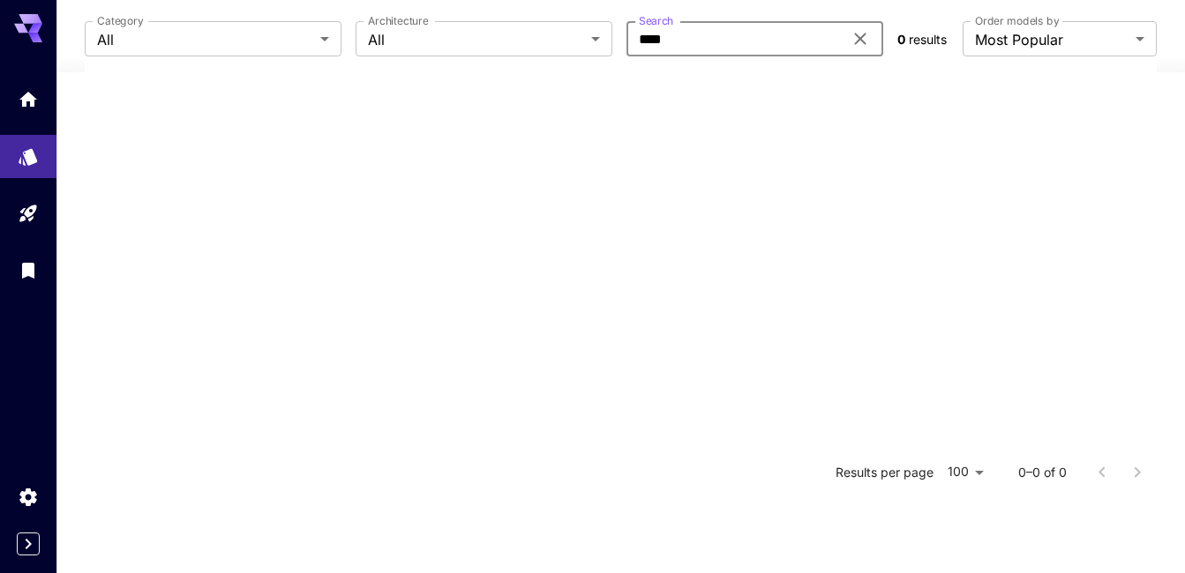
type input "****"
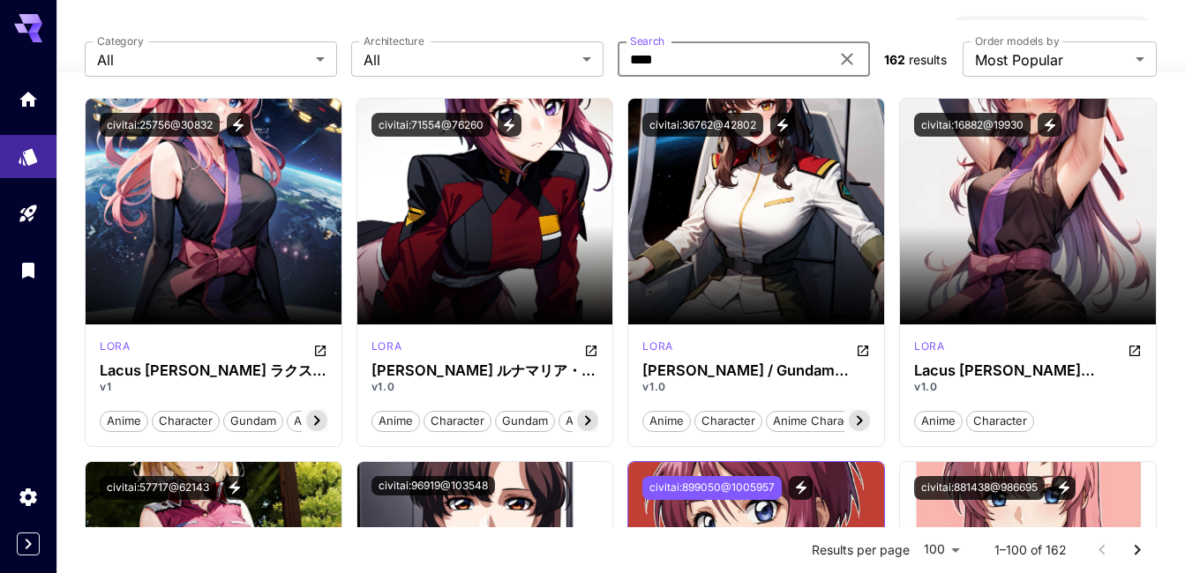
scroll to position [0, 0]
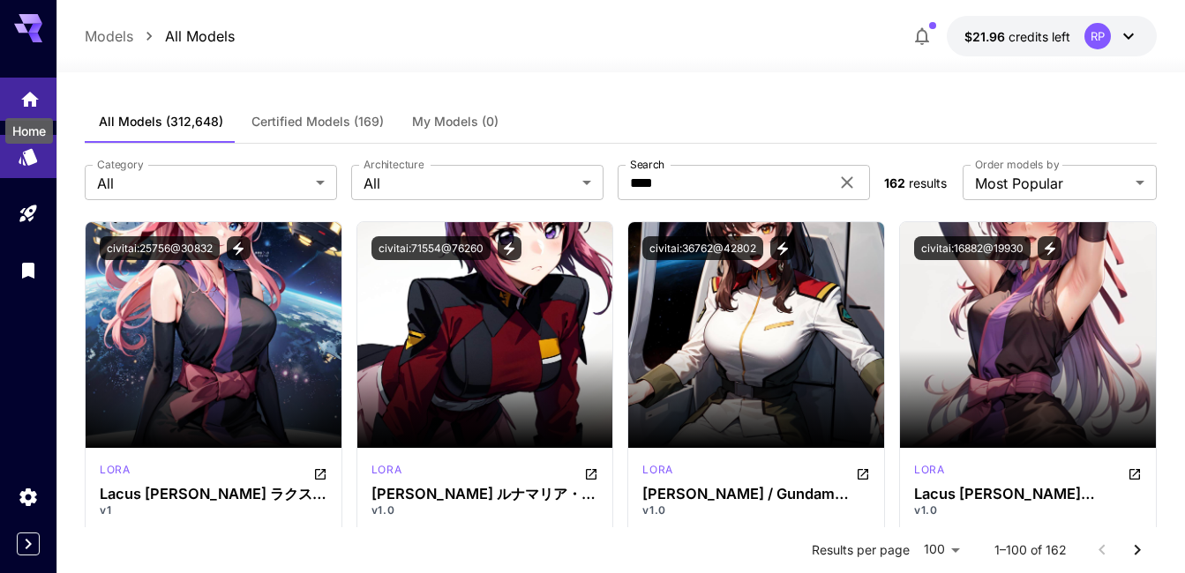
click at [31, 90] on icon "Home" at bounding box center [30, 93] width 18 height 15
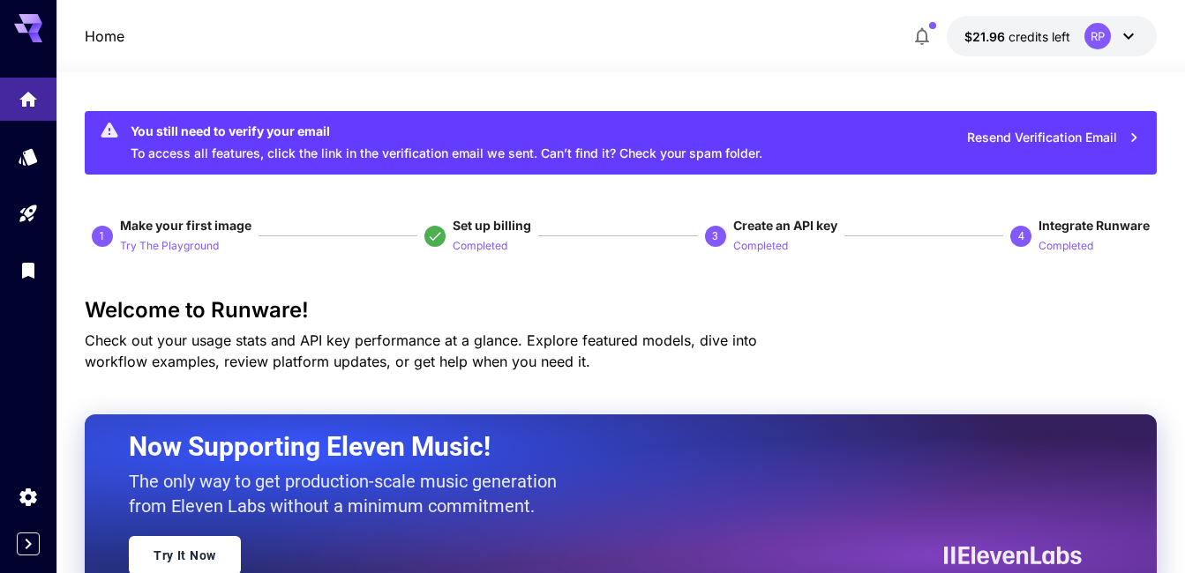
click at [35, 156] on icon "Models" at bounding box center [29, 152] width 19 height 17
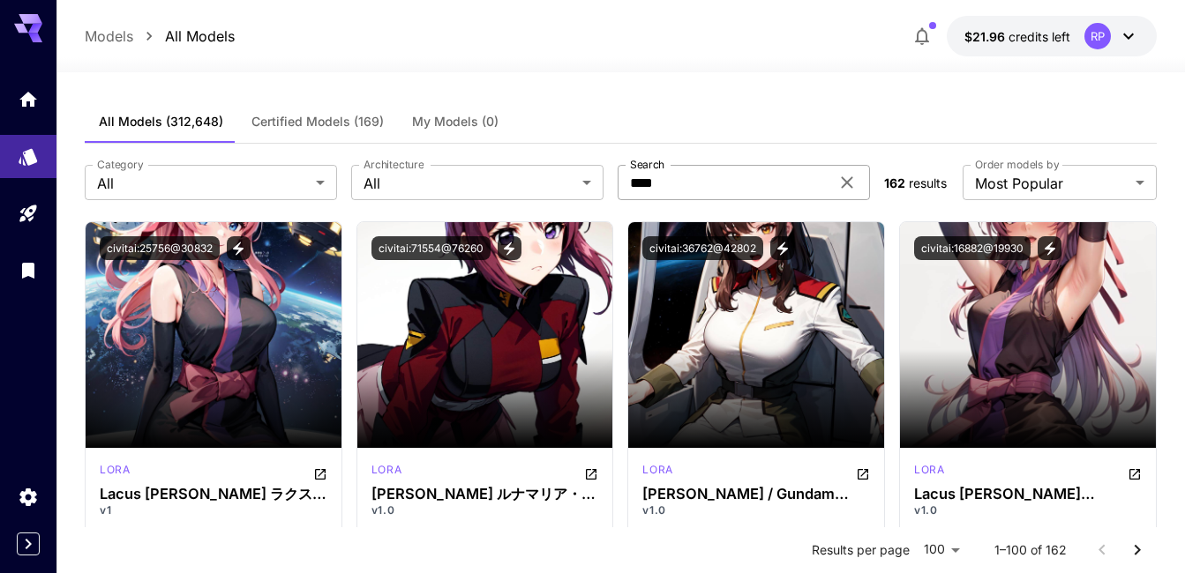
click at [687, 183] on input "****" at bounding box center [723, 182] width 212 height 35
type input "*"
paste input "**********"
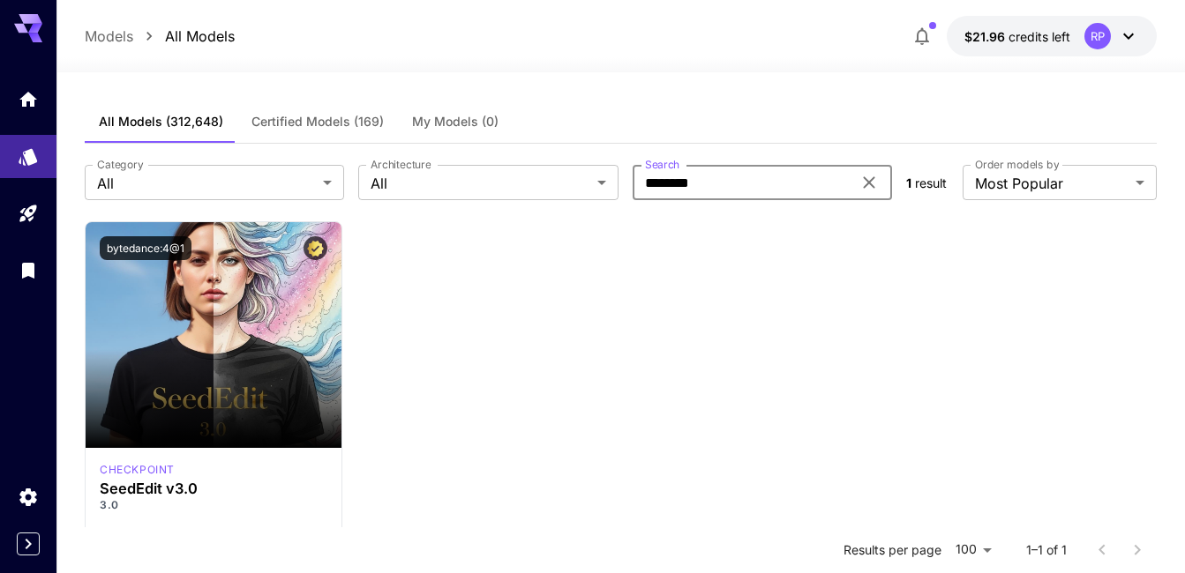
type input "********"
click at [344, 118] on span "Certified Models (169)" at bounding box center [317, 122] width 132 height 16
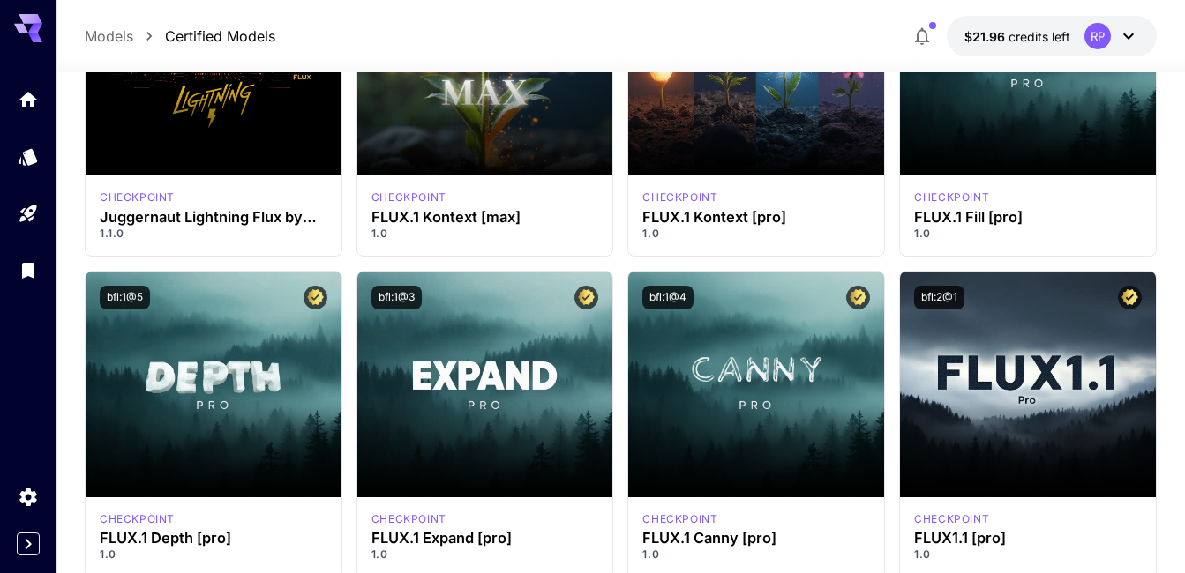
scroll to position [536, 0]
